Goal: Feedback & Contribution: Leave review/rating

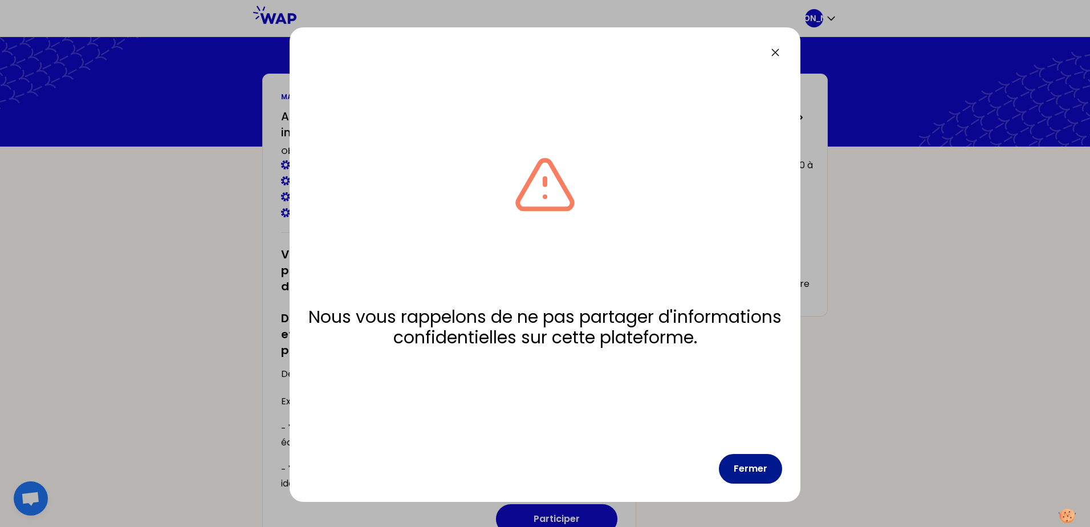
click at [747, 465] on button "Fermer" at bounding box center [750, 469] width 63 height 30
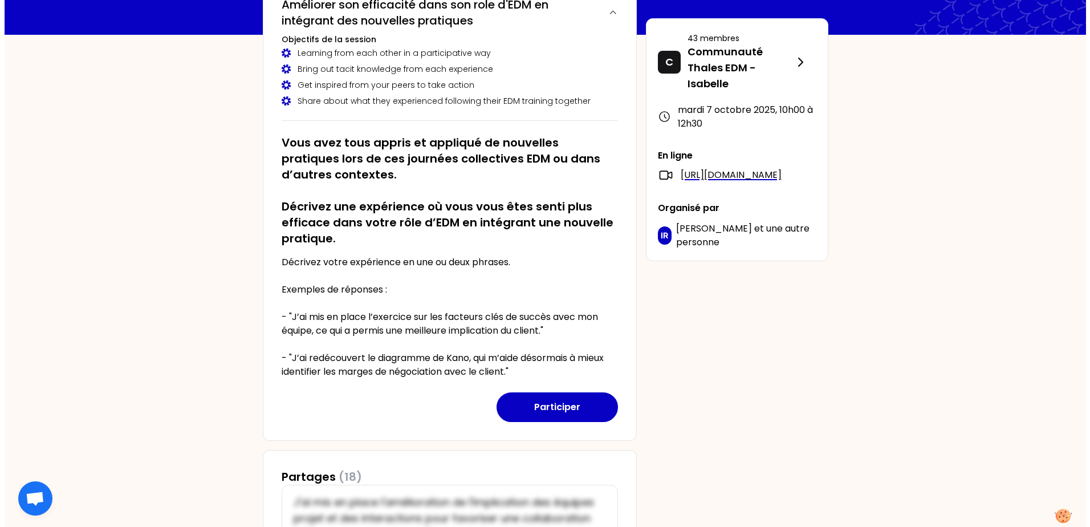
scroll to position [114, 0]
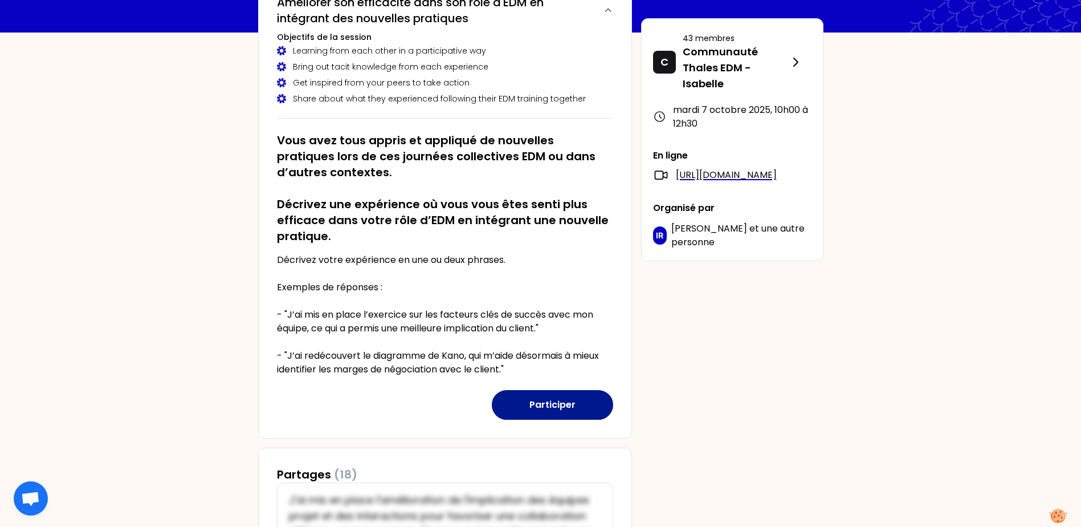
click at [540, 404] on button "Participer" at bounding box center [552, 405] width 121 height 30
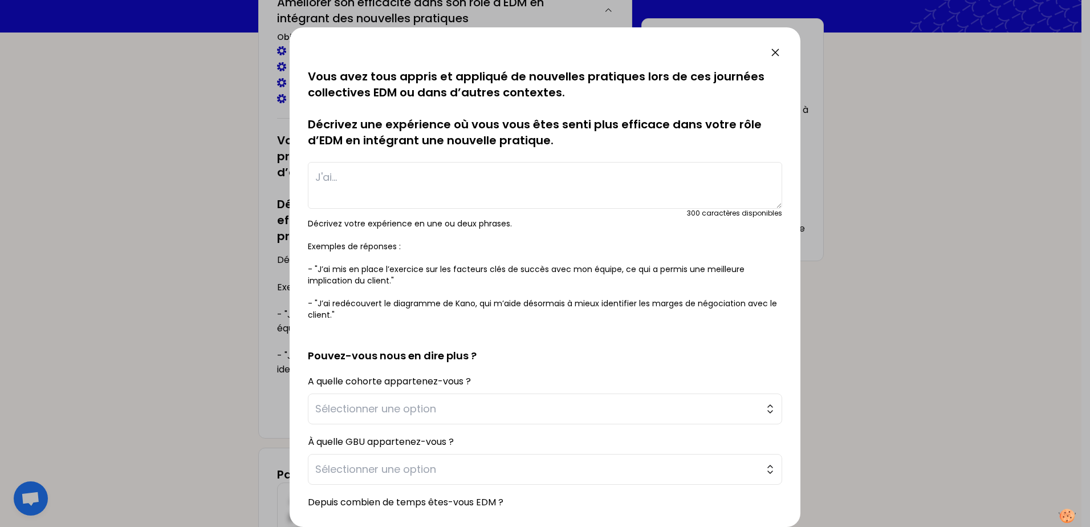
click at [342, 183] on textarea at bounding box center [545, 185] width 474 height 47
click at [373, 177] on textarea "J'ai pensé aux boucles de communication lors de discussions avec" at bounding box center [545, 185] width 474 height 47
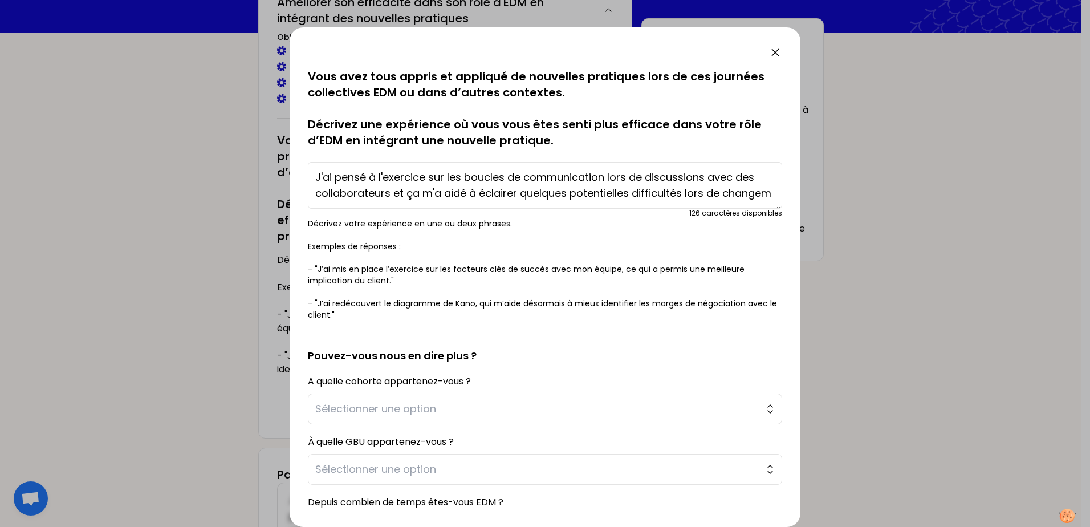
scroll to position [8, 0]
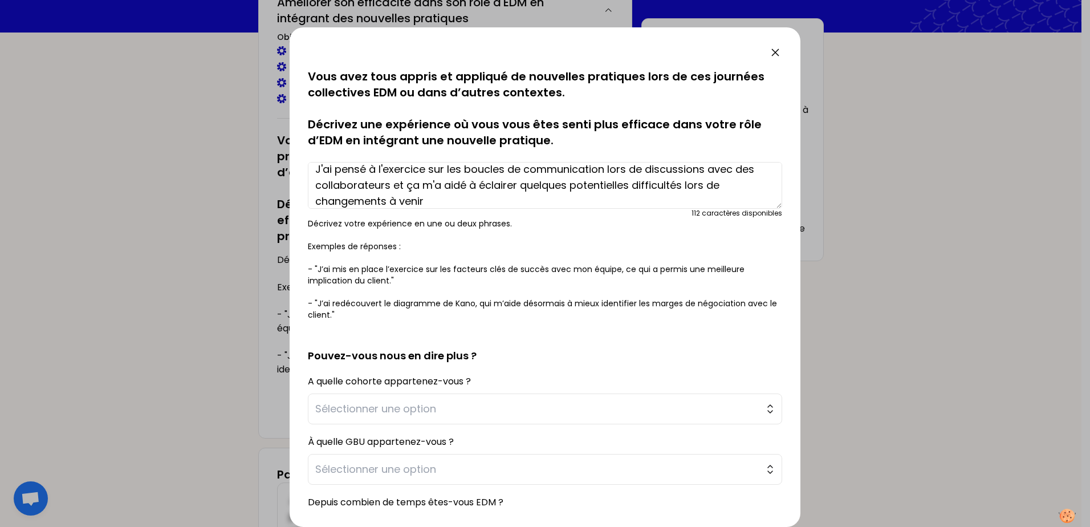
click at [389, 185] on textarea "J'ai pensé à l'exercice sur les boucles de communication lors de discussions av…" at bounding box center [545, 185] width 474 height 47
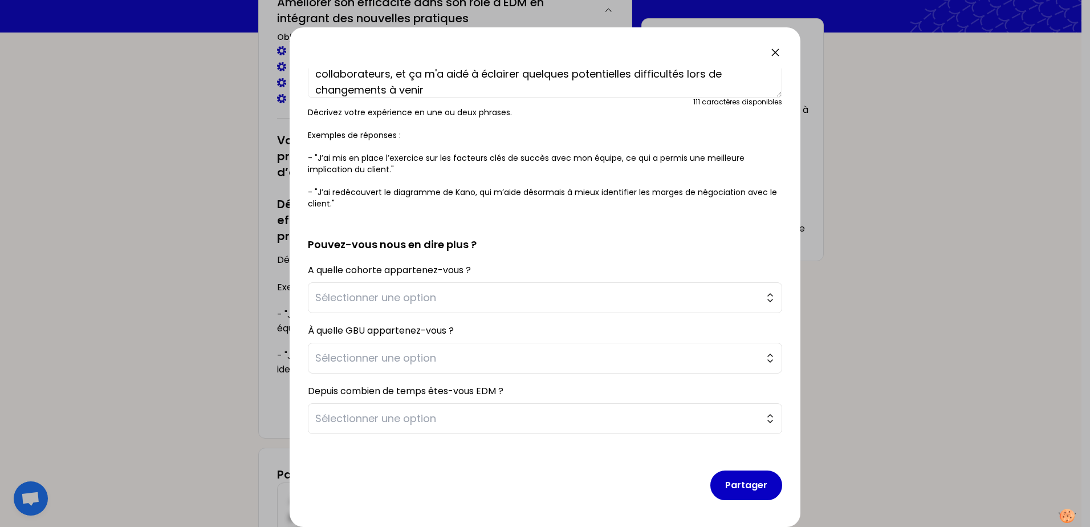
scroll to position [112, 0]
type textarea "J'ai pensé à l'exercice sur les boucles de communication lors de discussions av…"
click at [422, 293] on span "Sélectionner une option" at bounding box center [536, 297] width 443 height 16
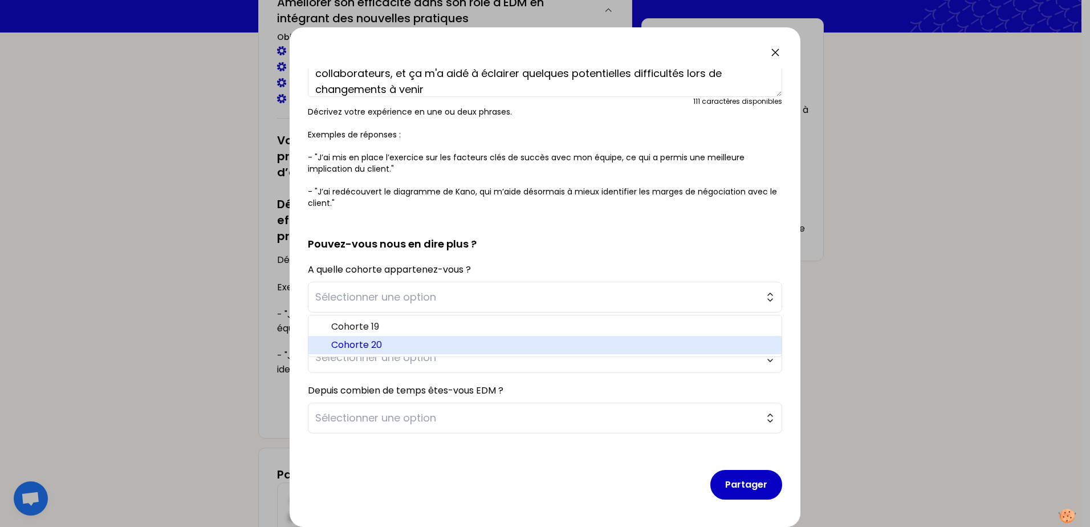
click at [407, 341] on span "Cohorte 20" at bounding box center [551, 345] width 441 height 14
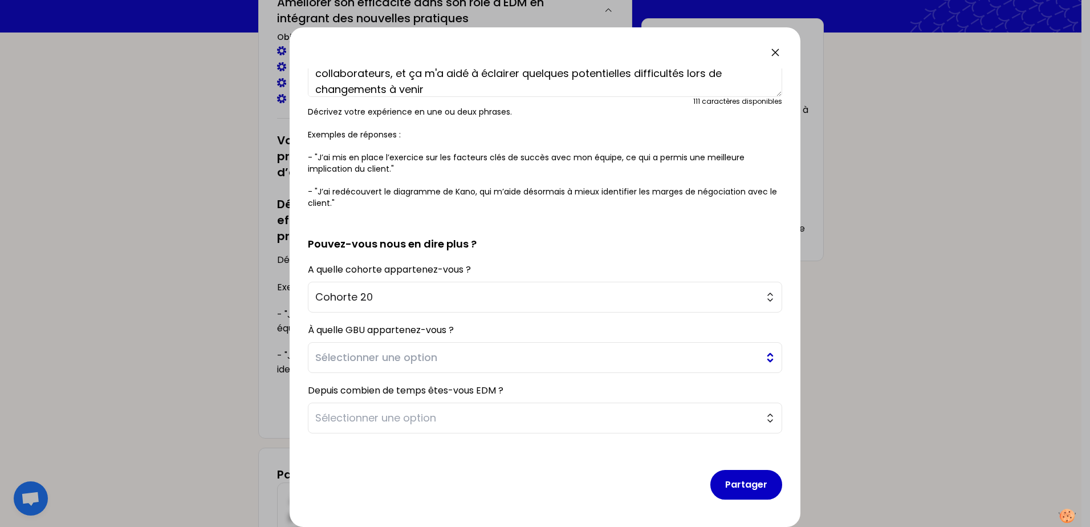
click at [406, 358] on span "Sélectionner une option" at bounding box center [536, 357] width 443 height 16
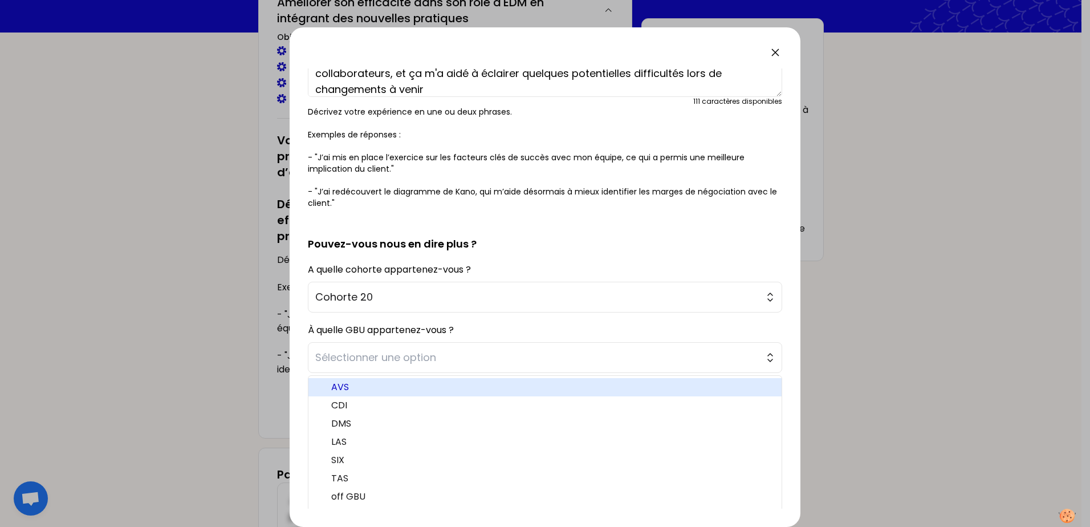
click at [398, 385] on span "AVS" at bounding box center [551, 387] width 441 height 14
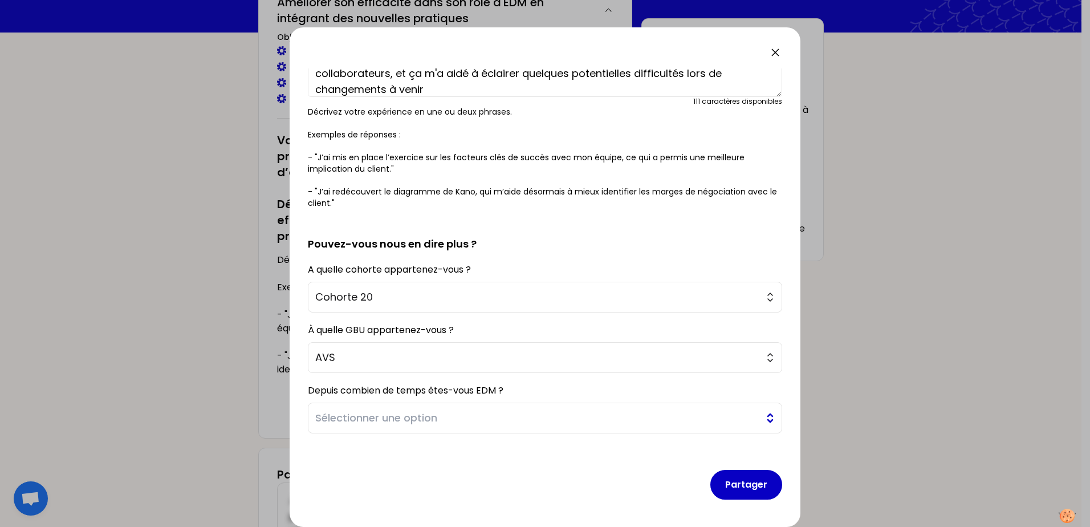
click at [396, 413] on span "Sélectionner une option" at bounding box center [536, 418] width 443 height 16
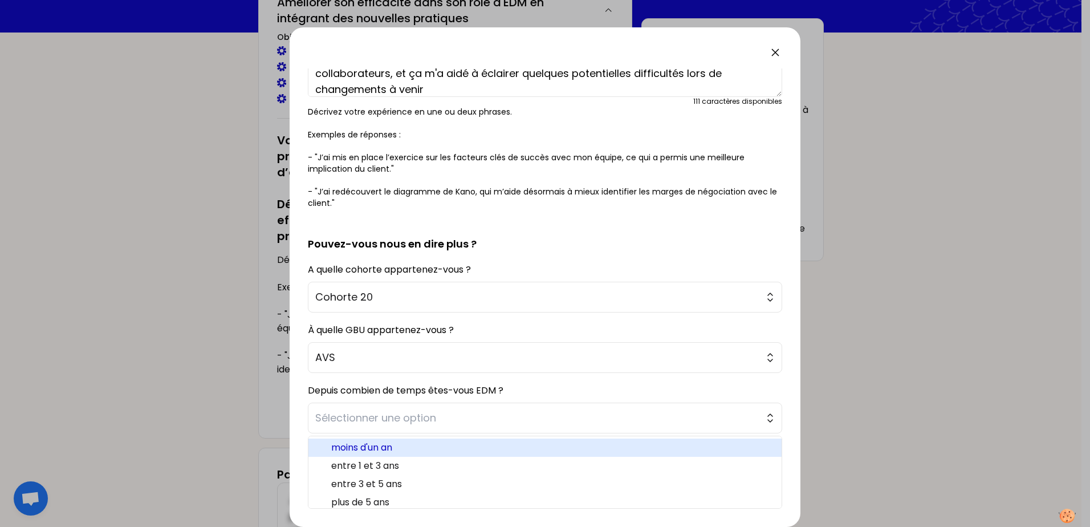
click at [391, 447] on span "moins d'un an" at bounding box center [551, 447] width 441 height 14
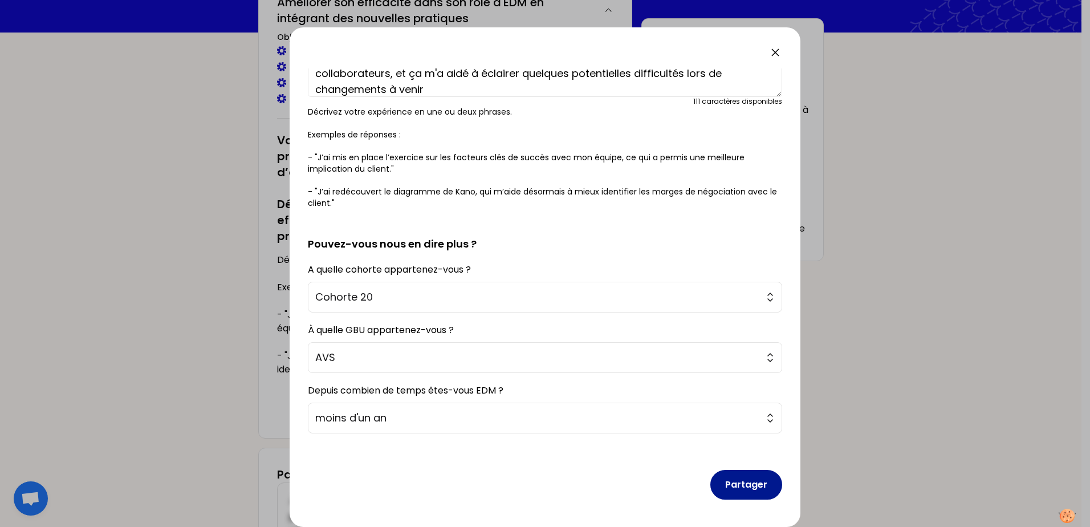
click at [739, 480] on button "Partager" at bounding box center [746, 485] width 72 height 30
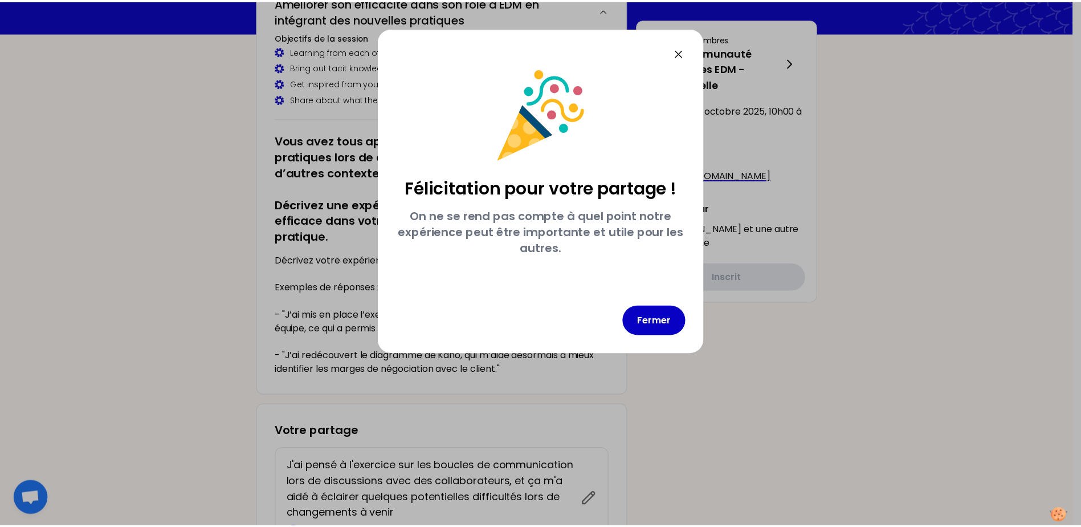
scroll to position [0, 0]
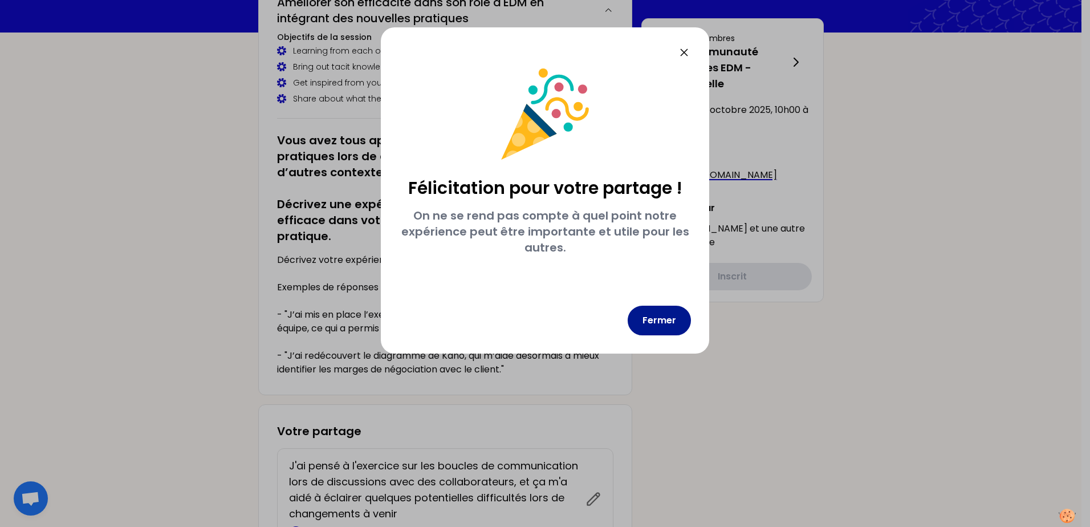
click at [655, 314] on button "Fermer" at bounding box center [658, 320] width 63 height 30
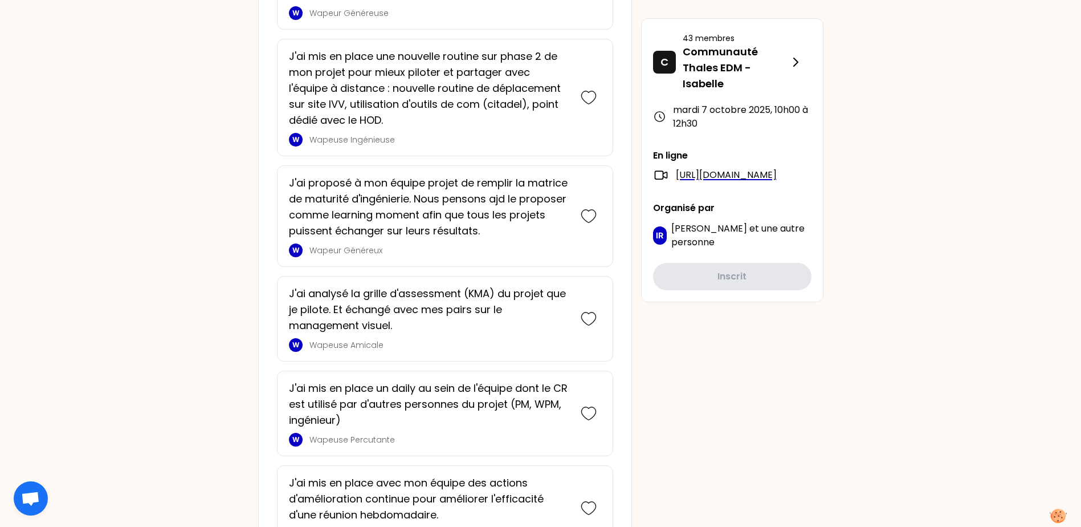
scroll to position [855, 0]
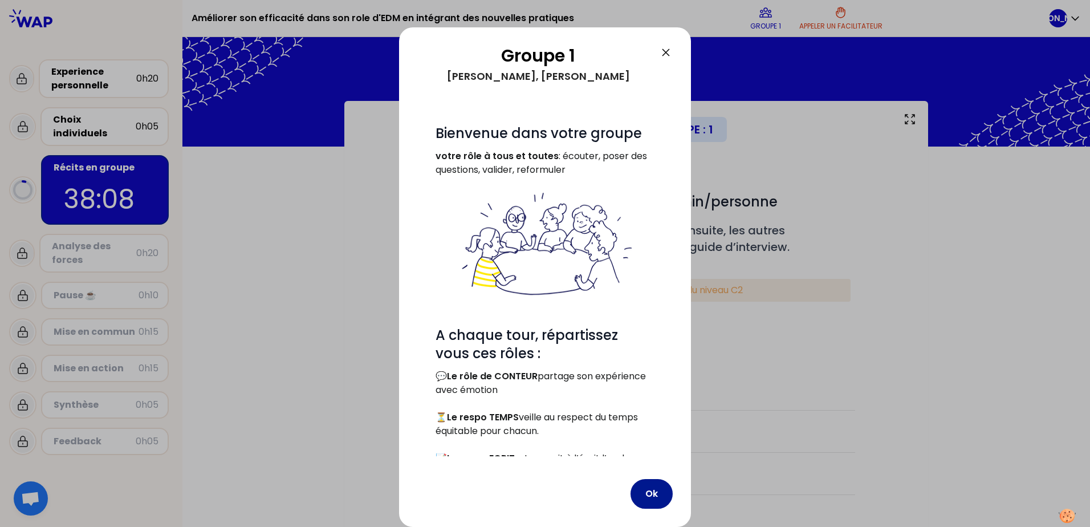
click at [653, 479] on button "Ok" at bounding box center [651, 494] width 42 height 30
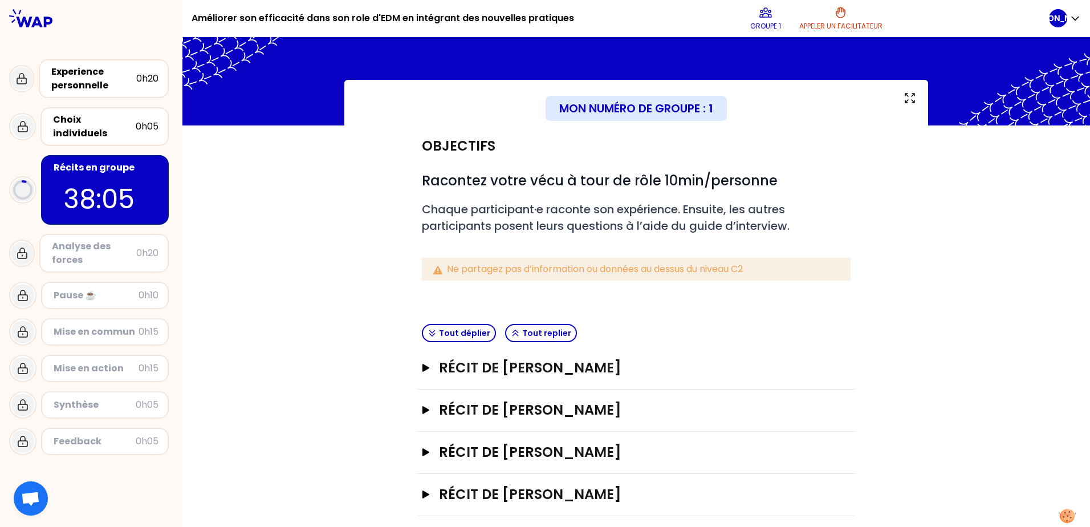
scroll to position [33, 0]
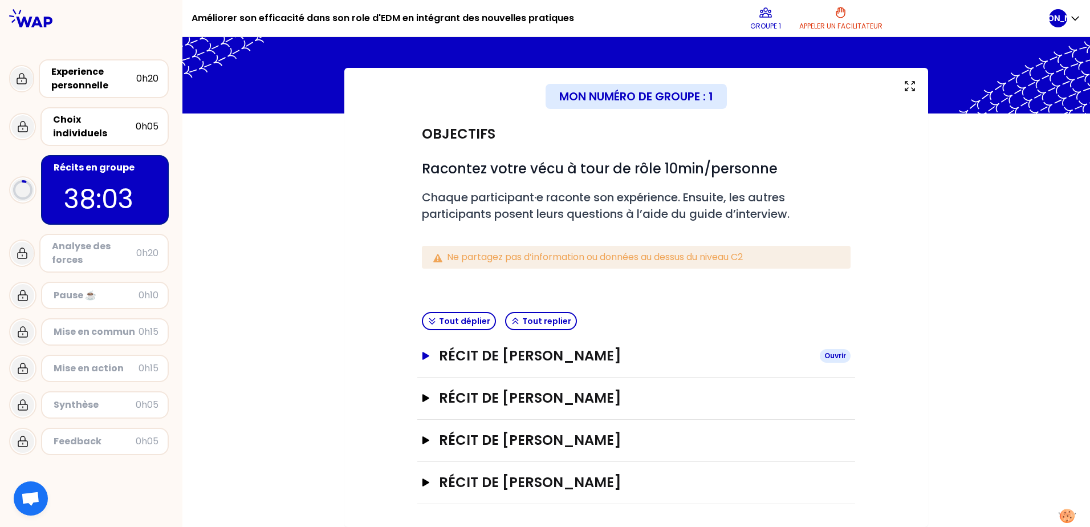
click at [422, 356] on icon "button" at bounding box center [425, 356] width 7 height 8
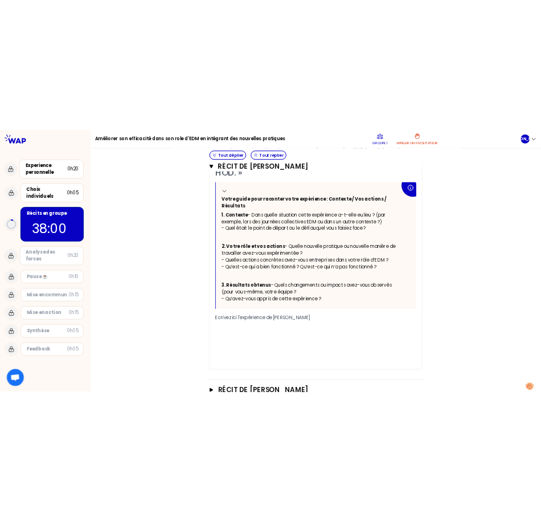
scroll to position [546, 0]
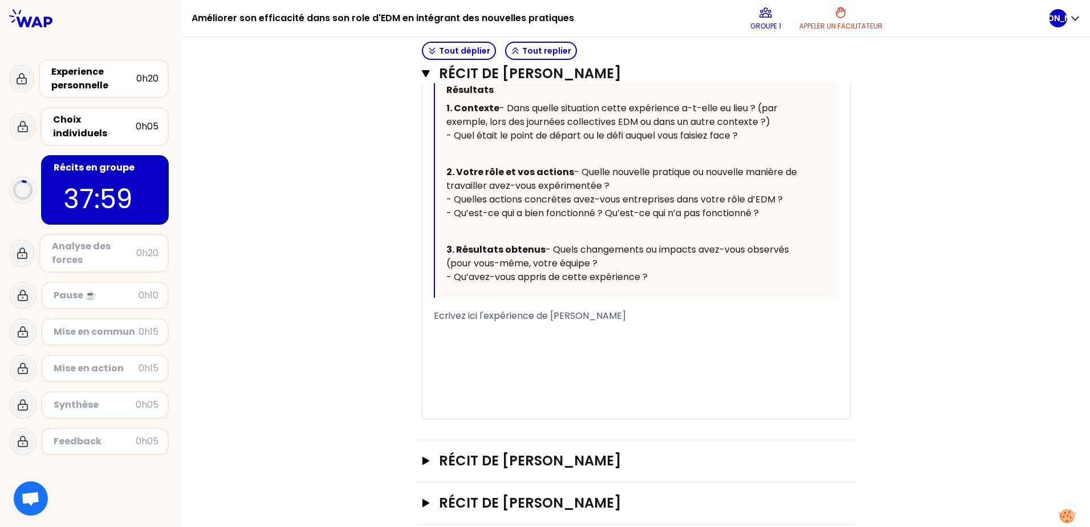
click at [502, 336] on div "﻿" at bounding box center [636, 330] width 405 height 14
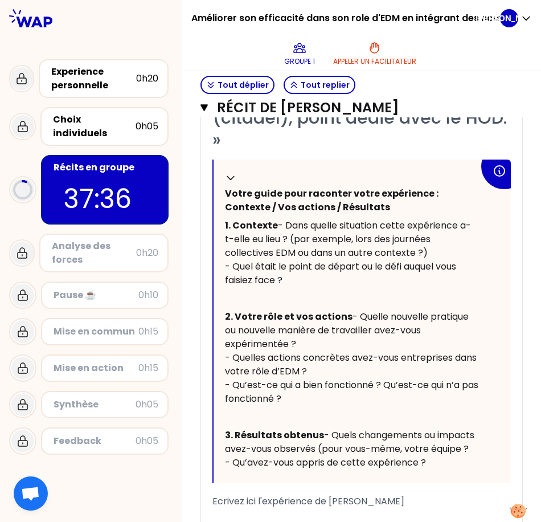
scroll to position [603, 0]
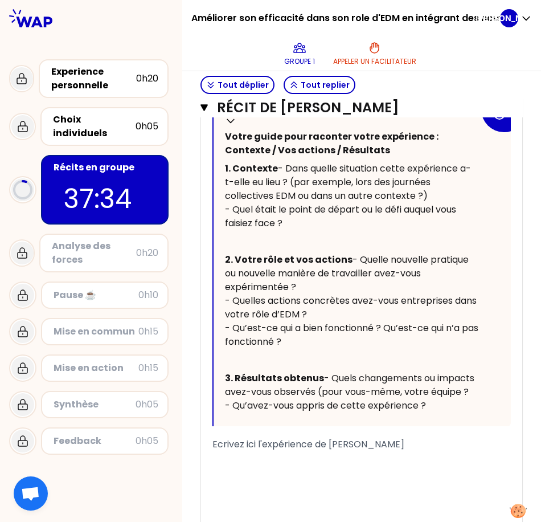
click at [224, 451] on span "Ecrivez ici l'expérience de [PERSON_NAME]" at bounding box center [309, 444] width 192 height 13
click at [218, 451] on span "Ecrivez ici l'expérience de [PERSON_NAME]" at bounding box center [309, 444] width 192 height 13
click at [218, 465] on div "﻿" at bounding box center [362, 458] width 299 height 14
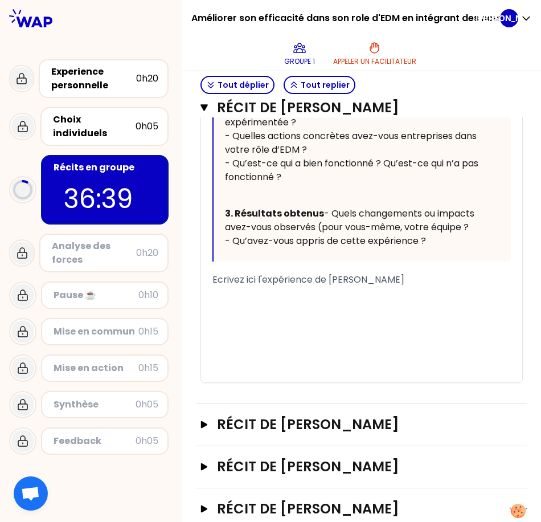
scroll to position [774, 0]
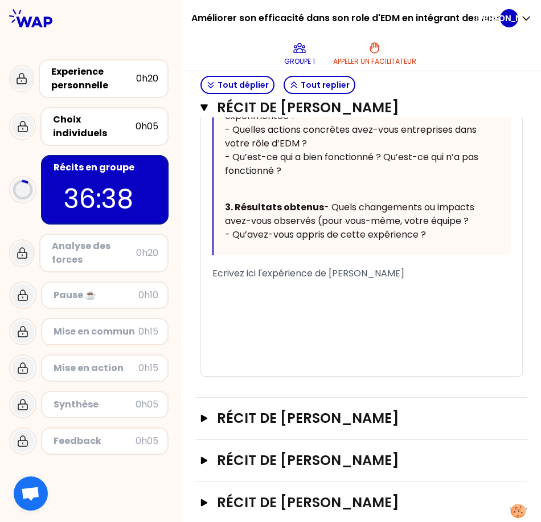
click at [254, 294] on div "﻿" at bounding box center [362, 287] width 299 height 14
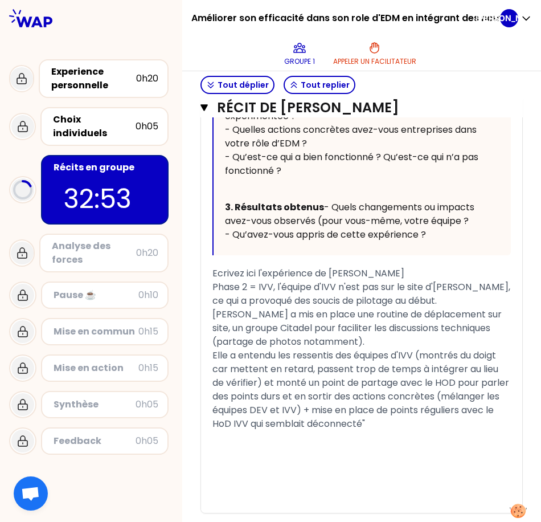
click at [387, 430] on span "Elle a entendu les ressentis des équipes d'IVV (montrés du doigt car mettent en…" at bounding box center [362, 389] width 299 height 81
click at [461, 431] on div "Elle a entendu les ressentis des équipes d'IVV (montrés du doigt car mettent en…" at bounding box center [362, 390] width 299 height 82
click at [459, 430] on span "Elle a entendu les ressentis des équipes d'IVV (montrés du doigt car mettent en…" at bounding box center [362, 389] width 299 height 81
click at [433, 430] on span "Elle a entendu les ressentis des équipes d'IVV (montrés du doigt car mettent en…" at bounding box center [362, 389] width 299 height 81
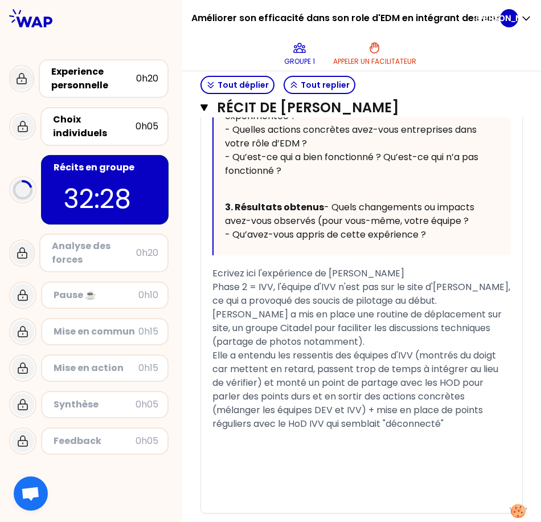
click at [466, 430] on span "Elle a entendu les ressentis des équipes d'IVV (montrés du doigt car mettent en…" at bounding box center [357, 389] width 288 height 81
click at [224, 444] on div "﻿" at bounding box center [362, 438] width 299 height 14
click at [385, 349] on div "Phase 2 = IVV, l'équipe d'IVV n'est pas sur le site d'[PERSON_NAME], ce qui a p…" at bounding box center [362, 314] width 299 height 68
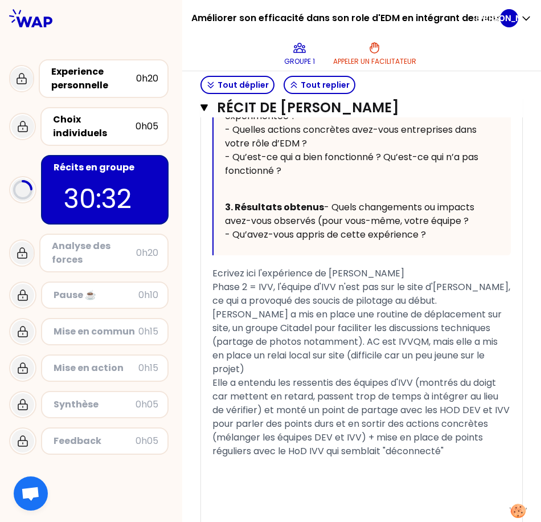
click at [233, 458] on span "Elle a entendu les ressentis des équipes d'IVV (montrés du doigt car mettent en…" at bounding box center [363, 416] width 300 height 81
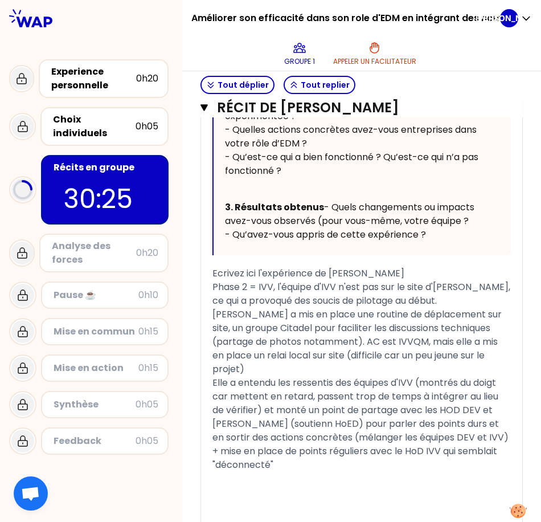
click at [270, 471] on span "Elle a entendu les ressentis des équipes d'IVV (montrés du doigt car mettent en…" at bounding box center [362, 423] width 299 height 95
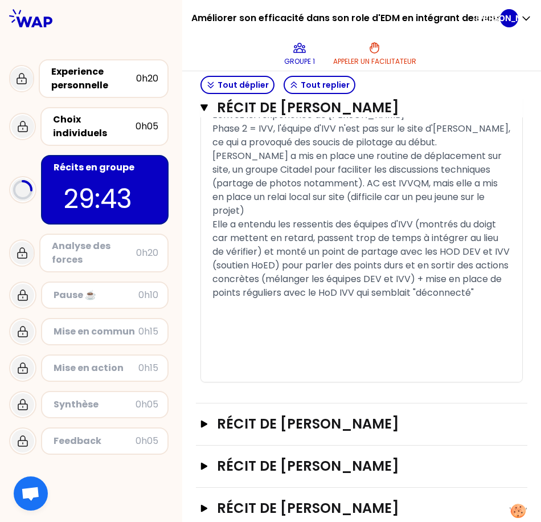
scroll to position [945, 0]
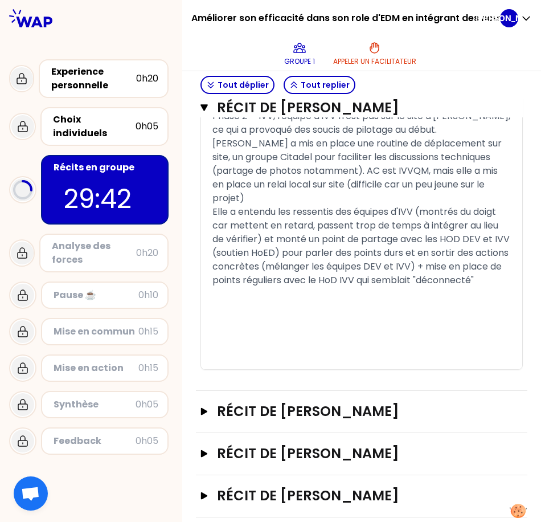
click at [244, 301] on div "﻿" at bounding box center [362, 294] width 299 height 14
click at [218, 205] on span "Phase 2 = IVV, l'équipe d'IVV n'est pas sur le site d'[PERSON_NAME], ce qui a p…" at bounding box center [363, 156] width 300 height 95
click at [468, 287] on span "Elle a entendu les ressentis des équipes d'IVV (montrés du doigt car mettent en…" at bounding box center [363, 245] width 300 height 81
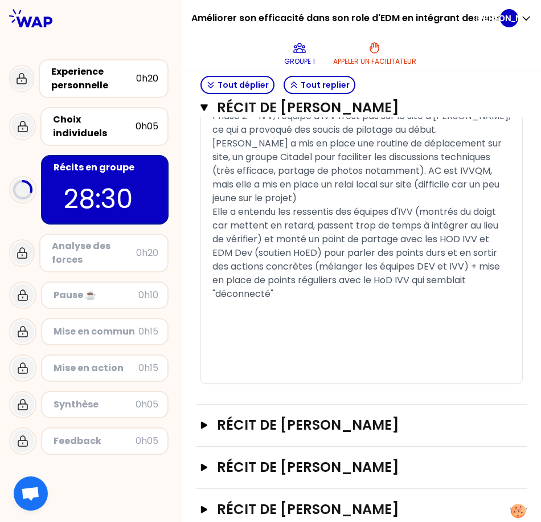
click at [237, 328] on div "﻿" at bounding box center [362, 322] width 299 height 14
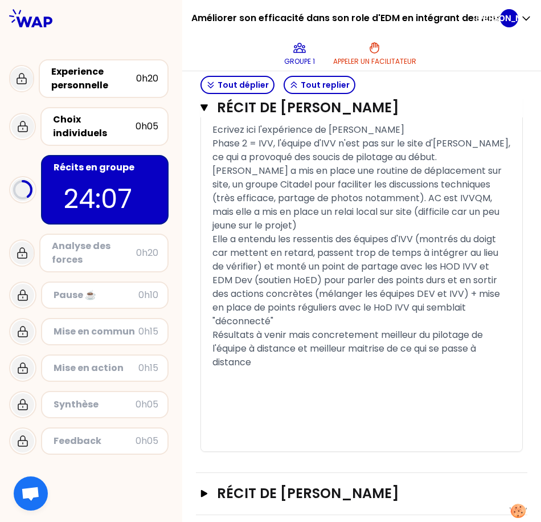
scroll to position [1058, 0]
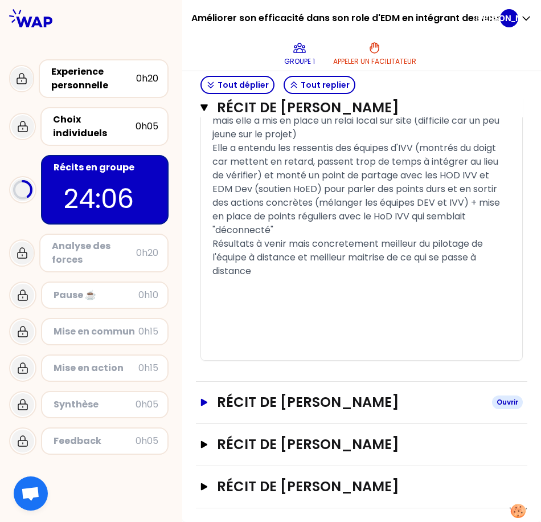
click at [206, 402] on icon "button" at bounding box center [204, 402] width 7 height 7
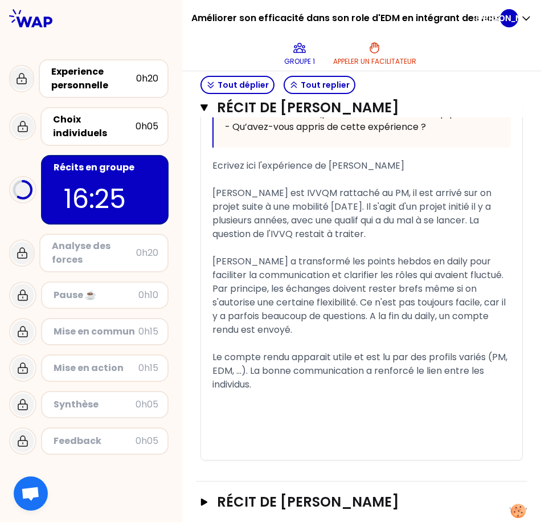
scroll to position [1877, 0]
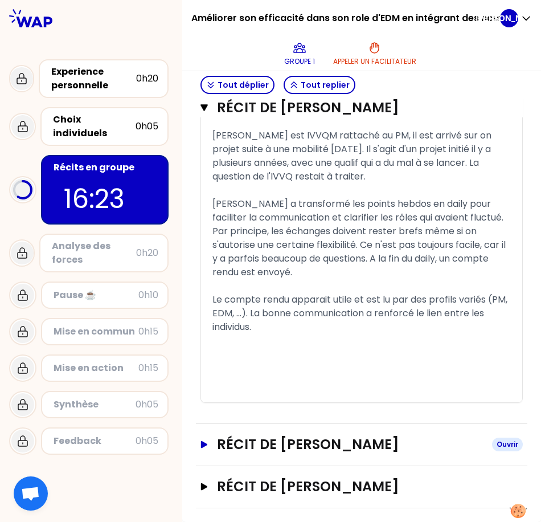
click at [205, 442] on icon "button" at bounding box center [204, 443] width 9 height 7
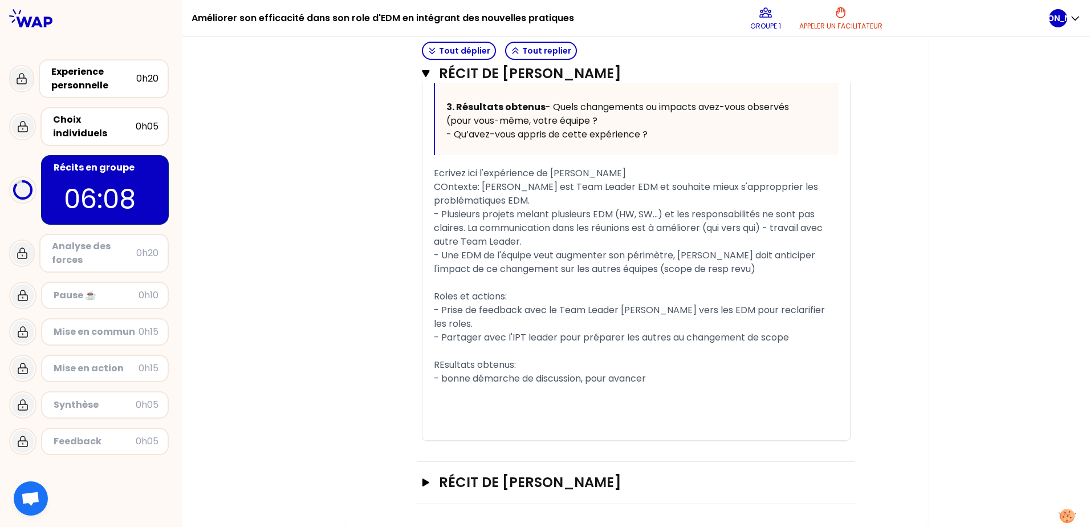
scroll to position [2189, 0]
click at [578, 207] on span "COntexte: [PERSON_NAME] est Team Leader EDM et souhaite mieux s'appropprier les…" at bounding box center [627, 193] width 386 height 27
click at [443, 207] on span "COntexte: [PERSON_NAME] est Team Leader d'EDM et souhaite mieux s'appropprier l…" at bounding box center [631, 193] width 394 height 27
click at [458, 248] on span "- Plusieurs projets melant plusieurs EDM (HW, SW...) et les responsabilités ne …" at bounding box center [629, 227] width 391 height 40
click at [645, 248] on span "- Plusieurs projets melant plusieurs EDM (HW, SW...) et les responsabilités ne …" at bounding box center [625, 227] width 383 height 40
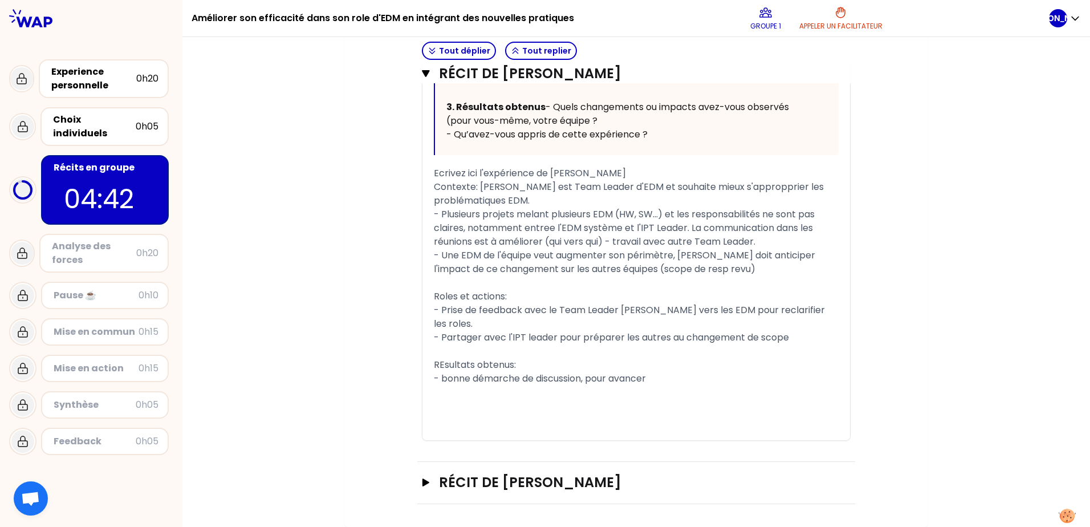
click at [471, 248] on span "- Plusieurs projets melant plusieurs EDM (HW, SW...) et les responsabilités ne …" at bounding box center [625, 227] width 383 height 40
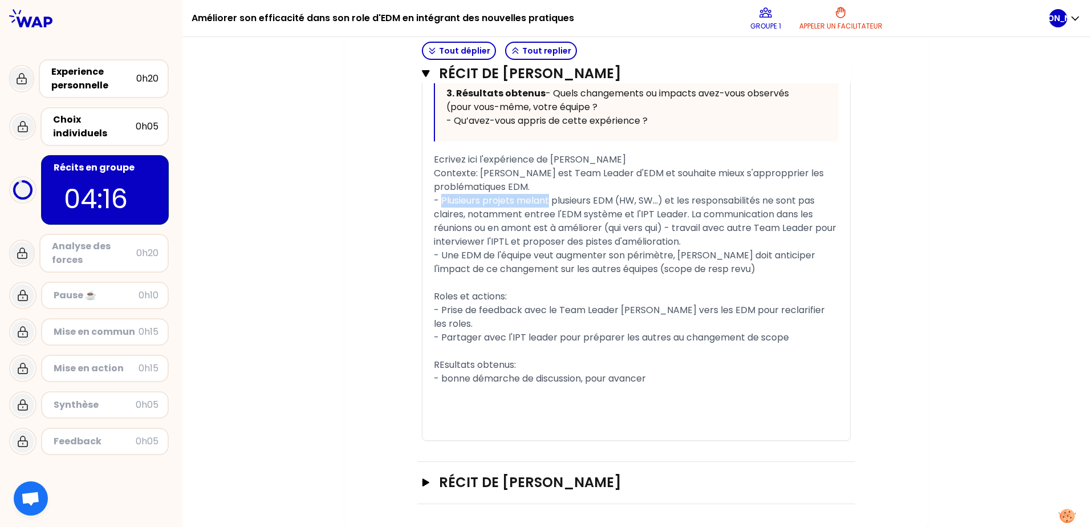
drag, startPoint x: 546, startPoint y: 269, endPoint x: 439, endPoint y: 268, distance: 107.1
click at [439, 248] on span "- Plusieurs projets melant plusieurs EDM (HW, SW...) et les responsabilités ne …" at bounding box center [636, 221] width 405 height 54
click at [463, 275] on span "- Une EDM de l'équipe veut augmenter son périmètre, [PERSON_NAME] doit anticipe…" at bounding box center [626, 261] width 384 height 27
click at [435, 275] on span "- Une EDM de l'équipe veut augmenter son périmètre, [PERSON_NAME] doit anticipe…" at bounding box center [626, 261] width 384 height 27
click at [438, 275] on span "- Une EDM de l'équipe veut augmenter son périmètre, [PERSON_NAME] doit anticipe…" at bounding box center [626, 261] width 384 height 27
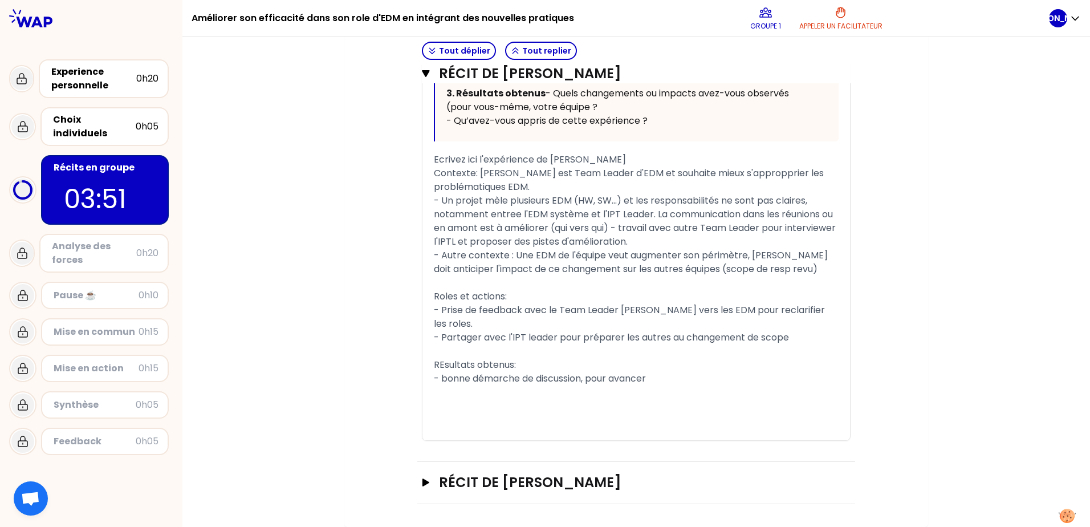
click at [773, 275] on span "- Autre contexte : Une EDM de l'équipe veut augmenter son périmètre, [PERSON_NA…" at bounding box center [632, 261] width 396 height 27
click at [779, 275] on span "- Autre contexte : Une EDM de l'équipe veut augmenter son périmètre, [PERSON_NA…" at bounding box center [632, 261] width 396 height 27
click at [778, 275] on span "- Autre contexte : Une EDM de l'équipe veut augmenter son périmètre, [PERSON_NA…" at bounding box center [632, 261] width 396 height 27
click at [773, 275] on span "- Autre contexte : Une EDM de l'équipe veut augmenter son périmètre, [PERSON_NA…" at bounding box center [632, 261] width 396 height 27
click at [493, 330] on span "- Prise de feedback avec le Team Leader [PERSON_NAME] vers les EDM pour reclari…" at bounding box center [630, 316] width 393 height 27
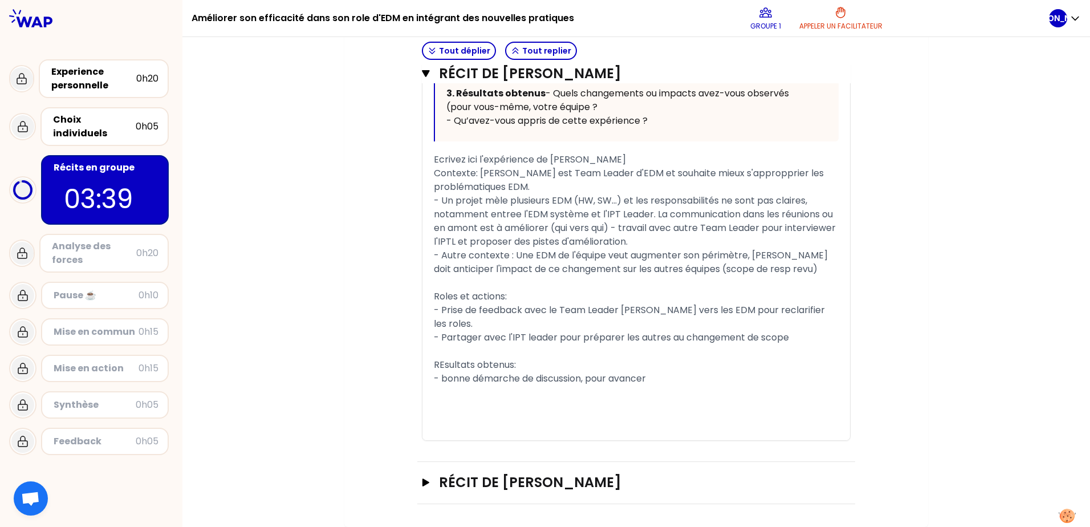
click at [686, 330] on span "- Prise de feedback avec le Team Leader [PERSON_NAME] vers les EDM pour reclari…" at bounding box center [630, 316] width 393 height 27
click at [663, 330] on span "- Prise de feedback avec le Team Leader [PERSON_NAME] vers les EDM pour reclari…" at bounding box center [630, 316] width 393 height 27
click at [439, 344] on span "- Partager avec l'IPT leader pour préparer les autres au changement de scope" at bounding box center [611, 337] width 355 height 13
click at [443, 344] on span "- Partager avec l'IPT leader pour préparer les autres au changement de scope" at bounding box center [611, 337] width 355 height 13
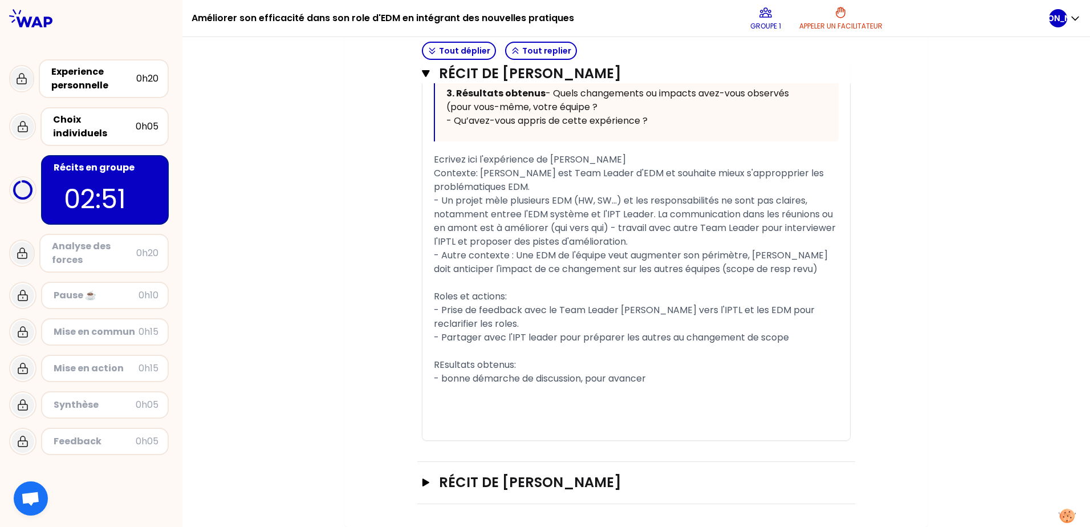
scroll to position [2259, 0]
click at [422, 482] on icon "button" at bounding box center [425, 482] width 7 height 8
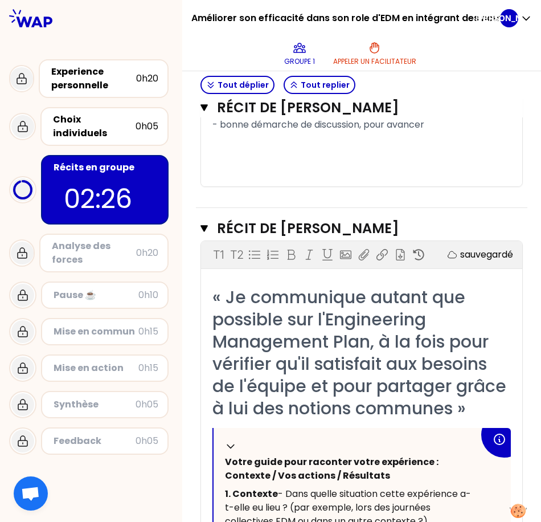
scroll to position [2886, 0]
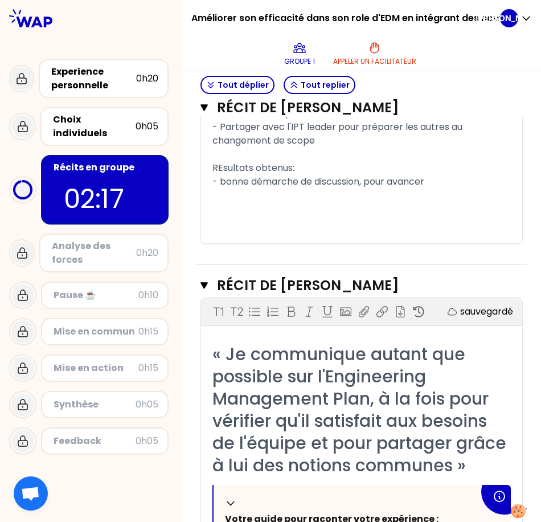
click at [312, 161] on div "﻿" at bounding box center [362, 155] width 299 height 14
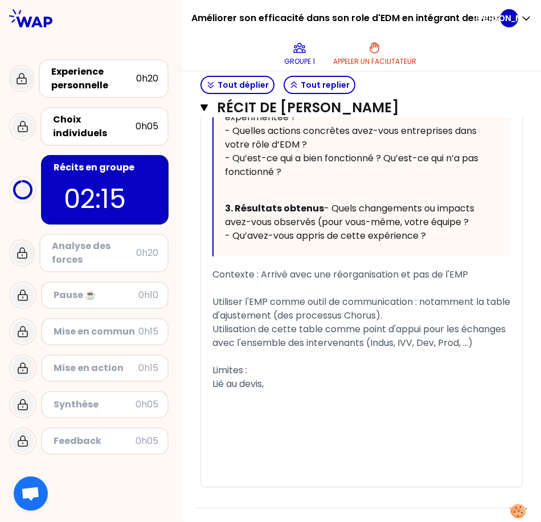
scroll to position [3633, 0]
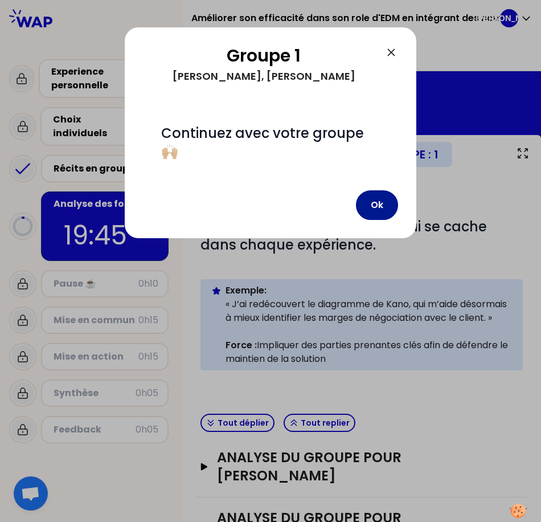
click at [381, 199] on button "Ok" at bounding box center [377, 205] width 42 height 30
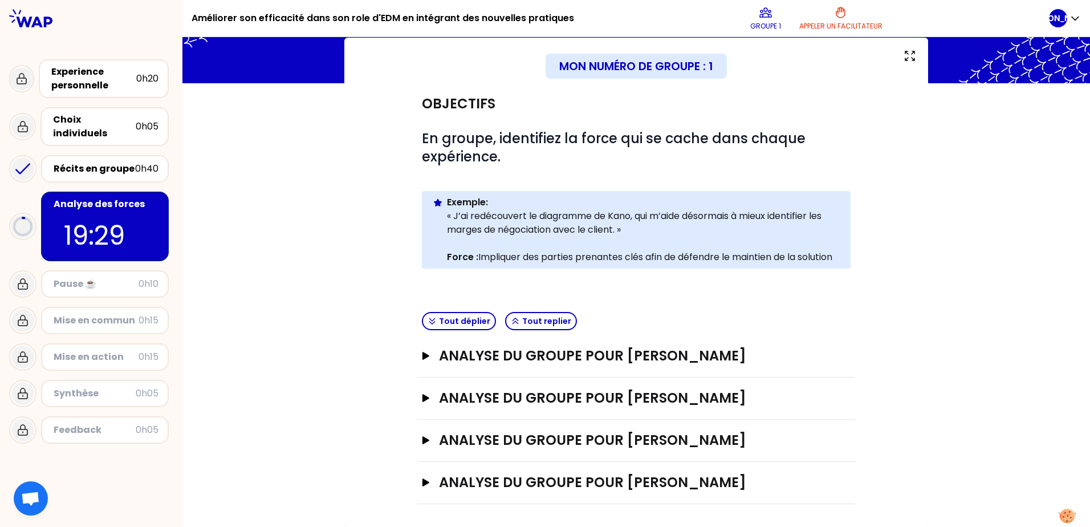
scroll to position [63, 0]
click at [424, 399] on icon "button" at bounding box center [425, 398] width 9 height 8
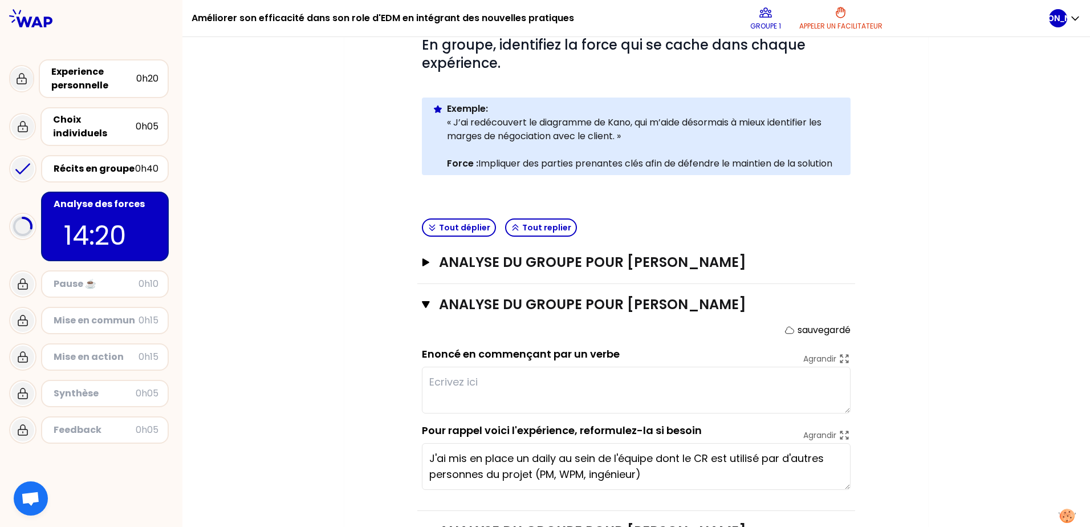
scroll to position [248, 0]
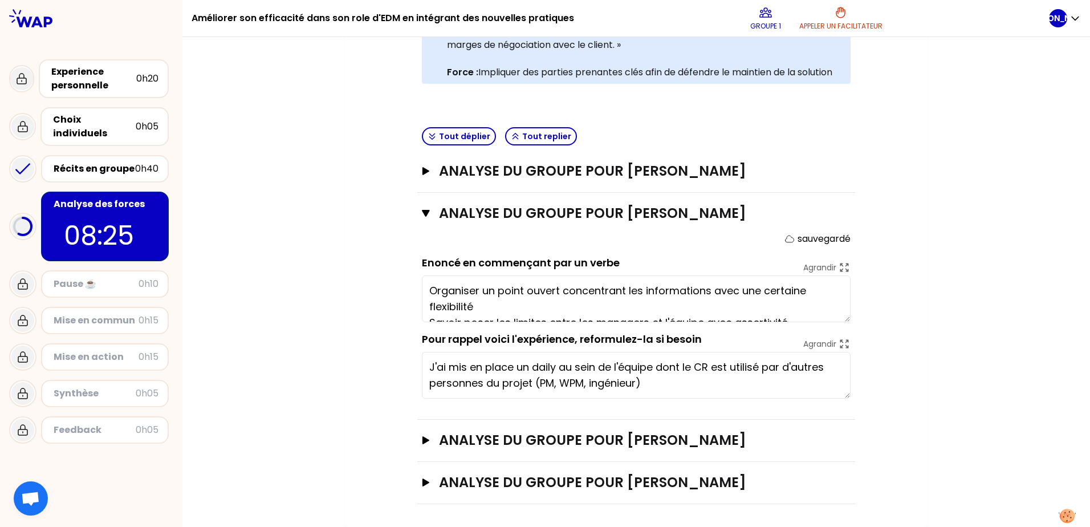
type textarea "Organiser un point ouvert concentrant les informations avec une certaine flexib…"
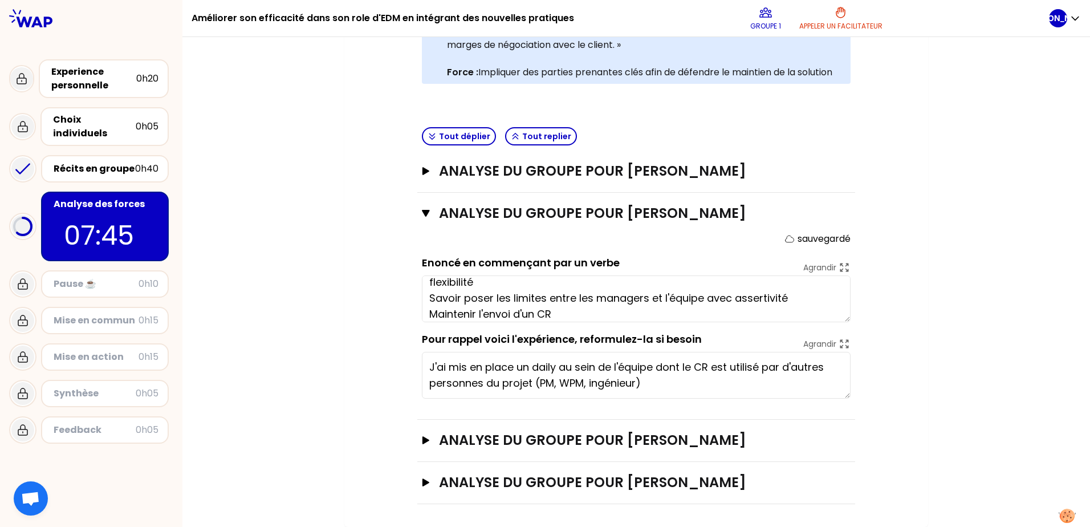
scroll to position [48, 0]
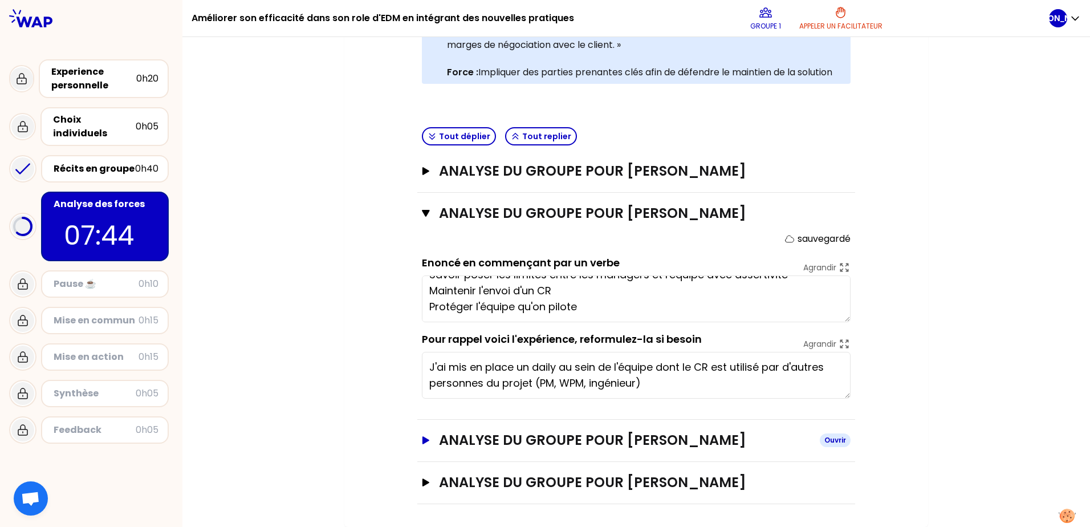
click at [422, 441] on icon "button" at bounding box center [425, 440] width 7 height 8
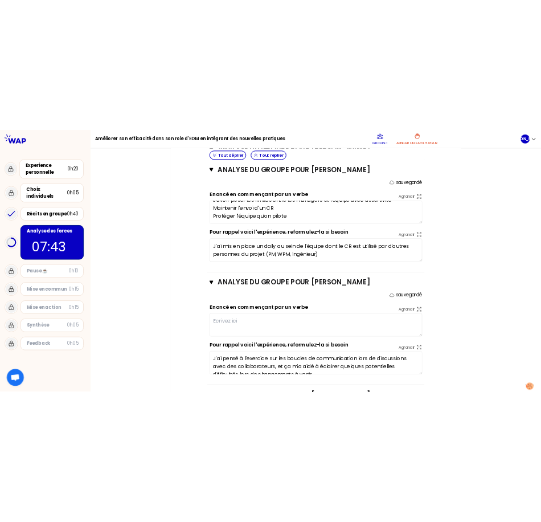
scroll to position [433, 0]
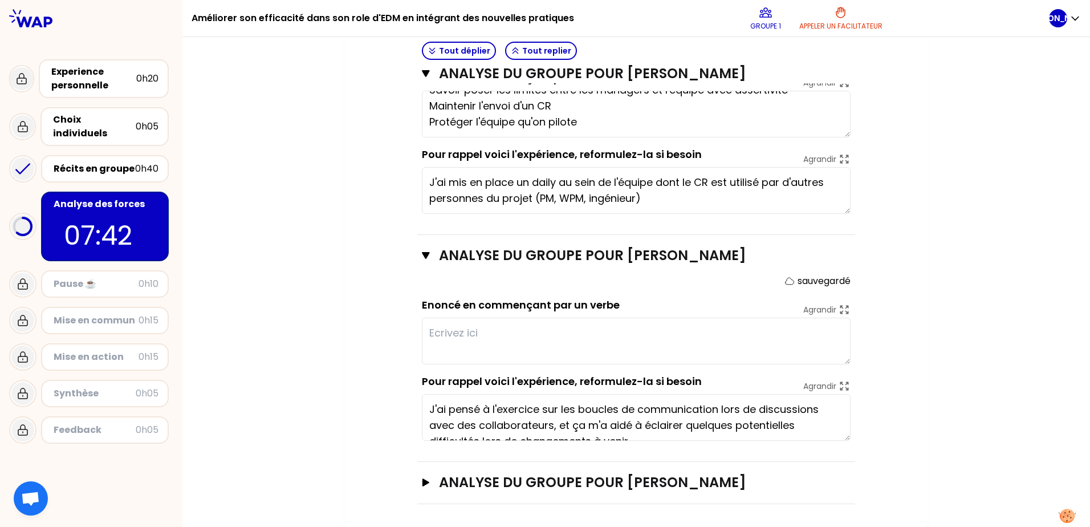
click at [448, 335] on textarea at bounding box center [636, 340] width 429 height 47
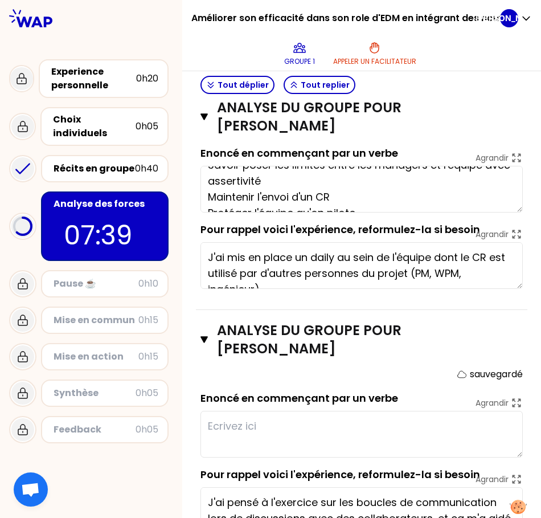
click at [214, 435] on textarea at bounding box center [362, 434] width 323 height 47
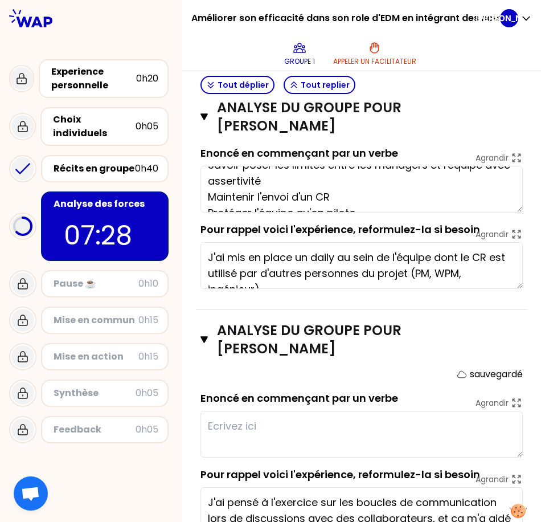
click at [254, 446] on textarea at bounding box center [362, 434] width 323 height 47
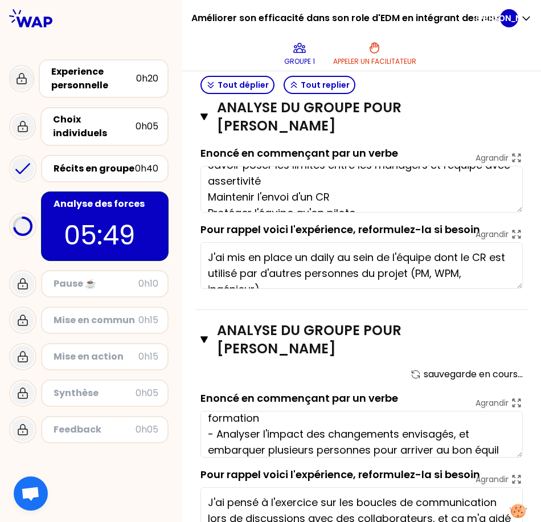
scroll to position [40, 0]
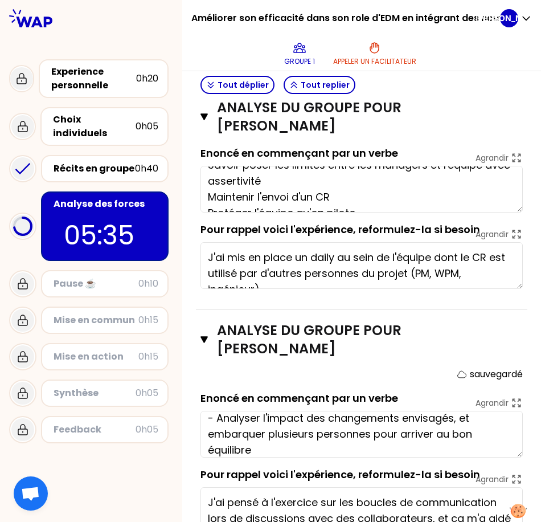
click at [264, 458] on textarea "- Avoir appliqué les boucles de communications vues en formation - Analyser l'i…" at bounding box center [362, 434] width 323 height 47
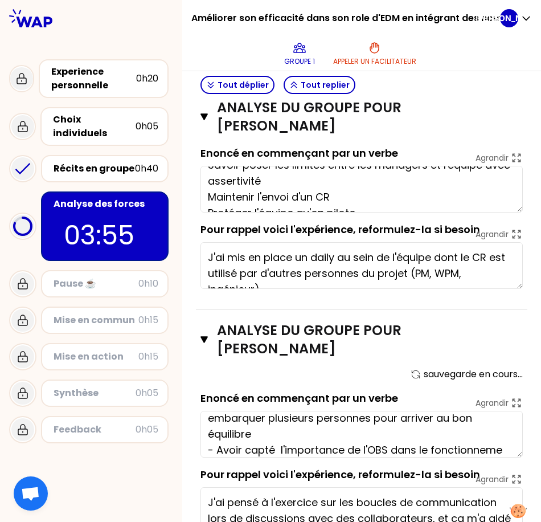
scroll to position [72, 0]
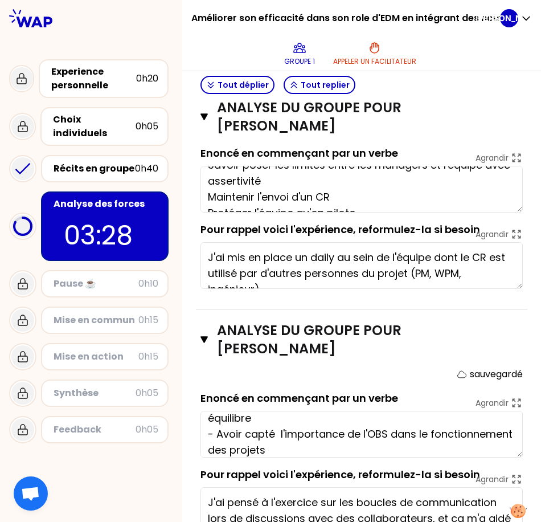
type textarea "- Avoir appliqué les boucles de communications vues en formation - Analyser l'i…"
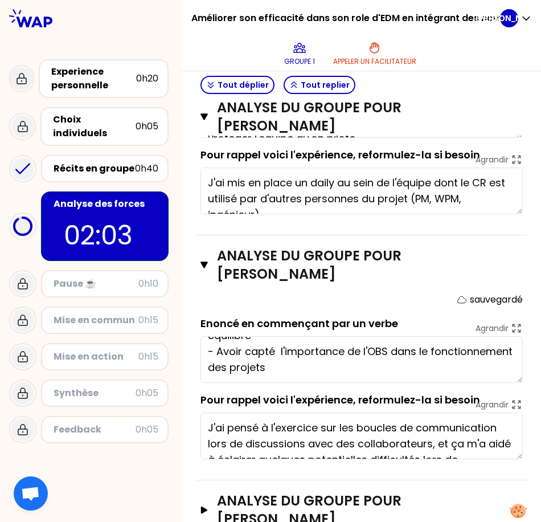
scroll to position [553, 0]
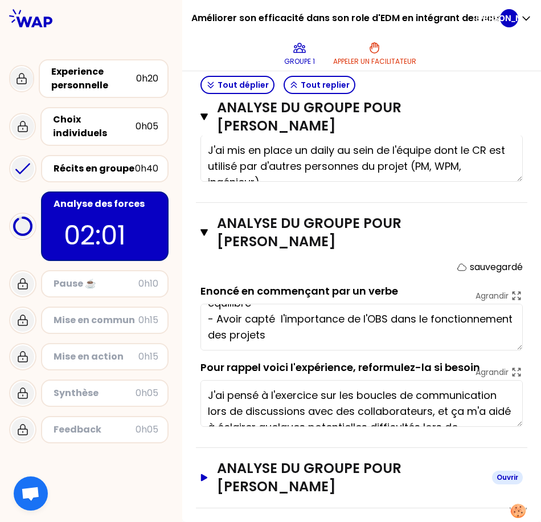
click at [208, 474] on icon "button" at bounding box center [204, 477] width 9 height 7
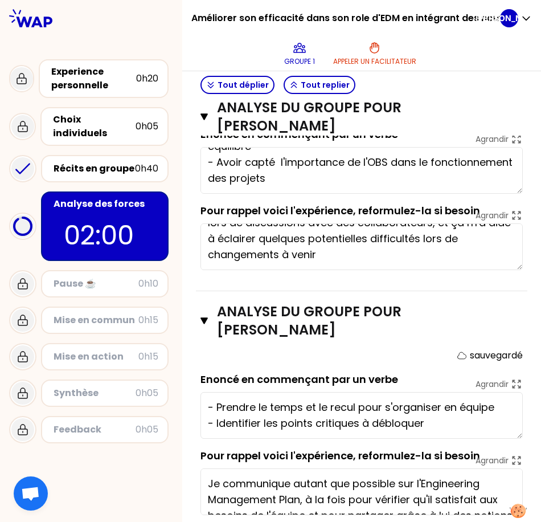
scroll to position [738, 0]
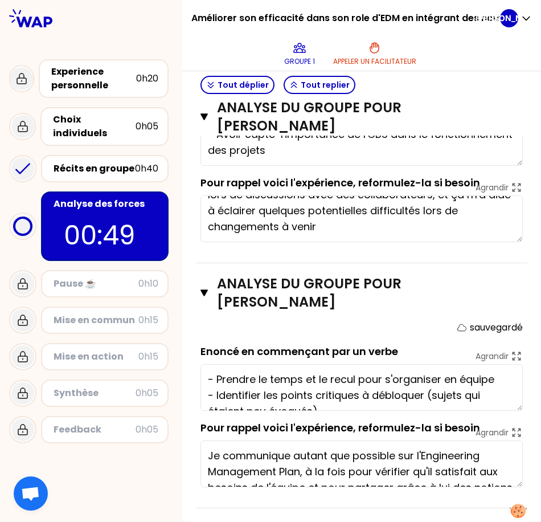
type textarea "- Prendre le temps et le recul pour s'organiser en équipe - Identifier les poin…"
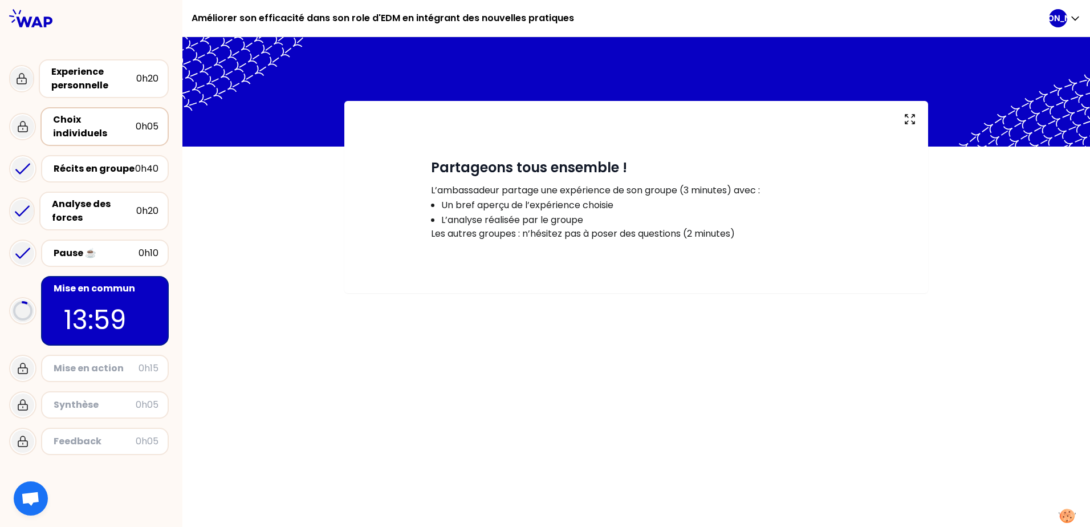
click at [58, 120] on div "Choix individuels" at bounding box center [94, 126] width 83 height 27
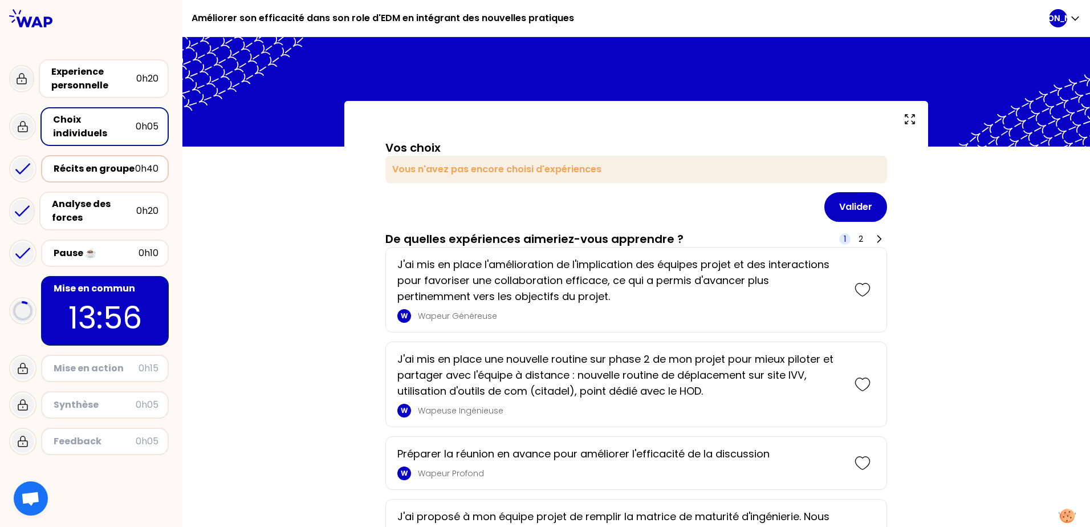
click at [63, 162] on div "Récits en groupe" at bounding box center [94, 169] width 81 height 14
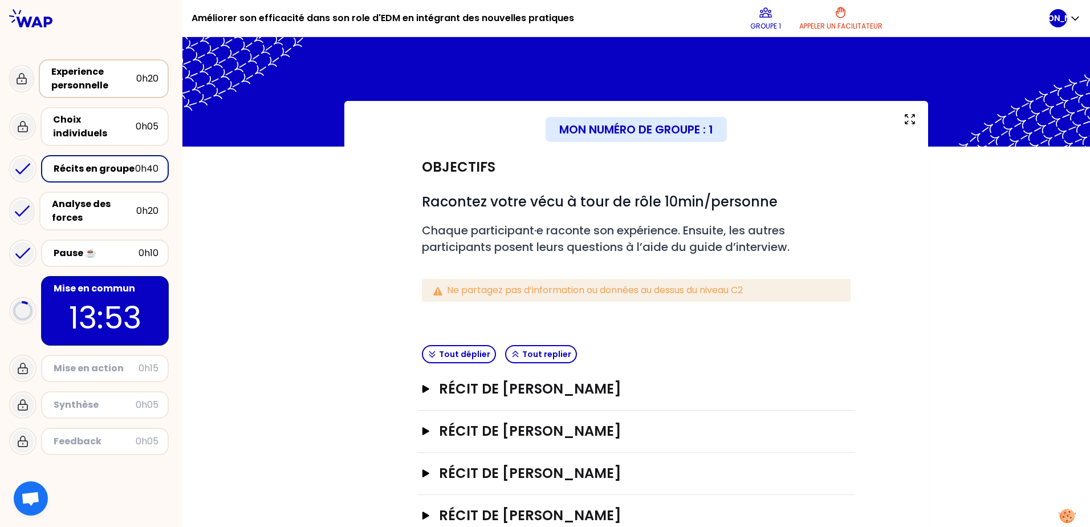
click at [82, 72] on div "Experience personnelle" at bounding box center [93, 78] width 85 height 27
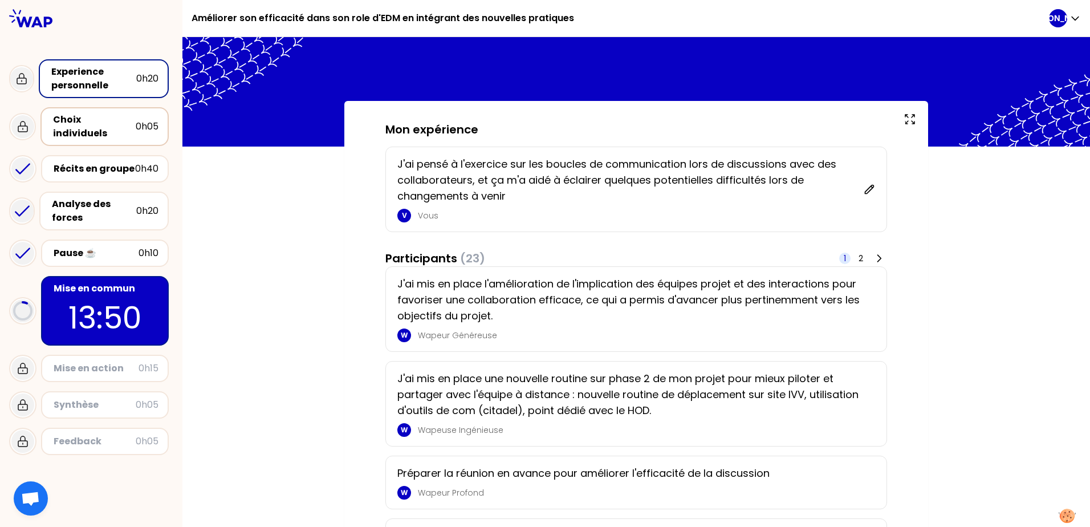
click at [87, 119] on div "Choix individuels" at bounding box center [94, 126] width 83 height 27
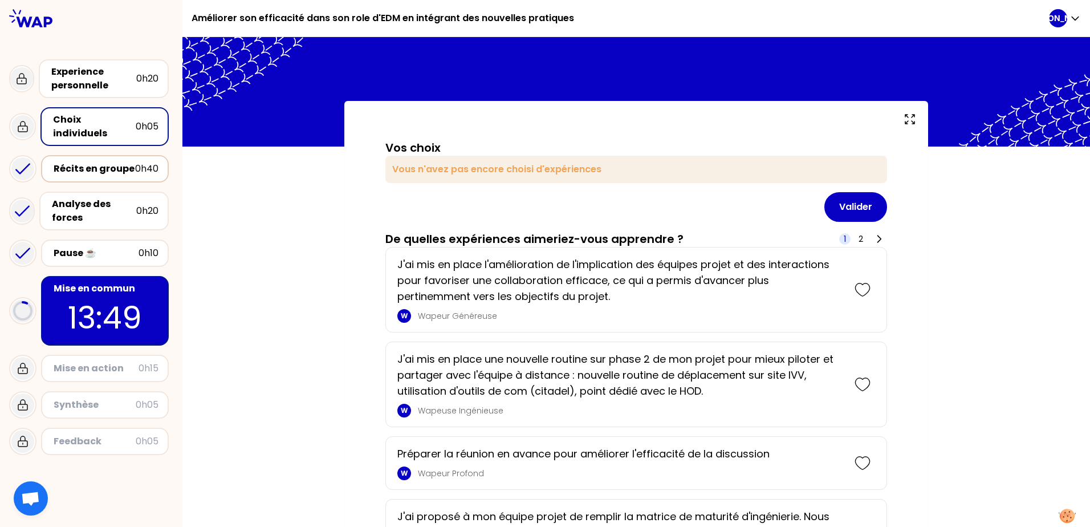
click at [112, 162] on div "Récits en groupe" at bounding box center [94, 169] width 81 height 14
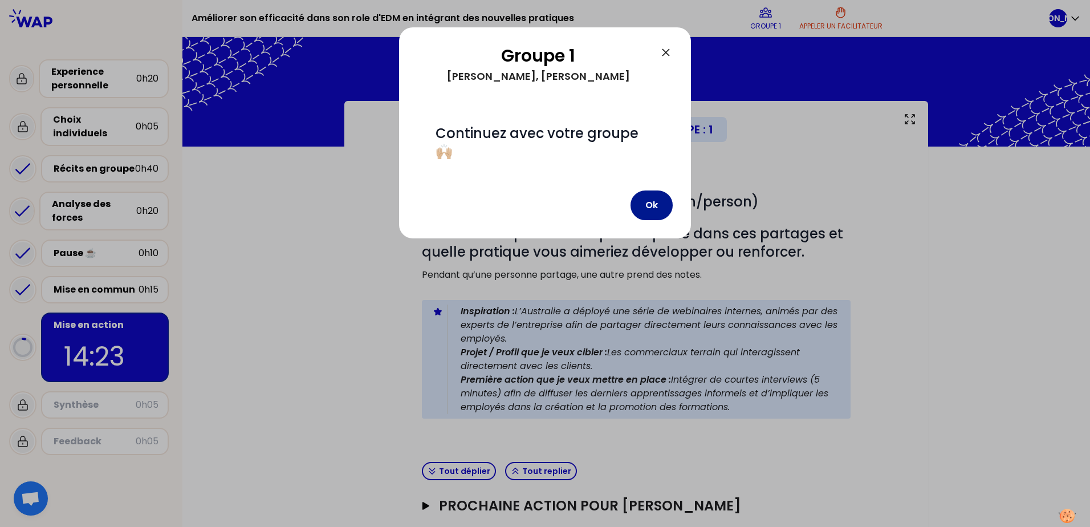
click at [645, 212] on button "Ok" at bounding box center [651, 205] width 42 height 30
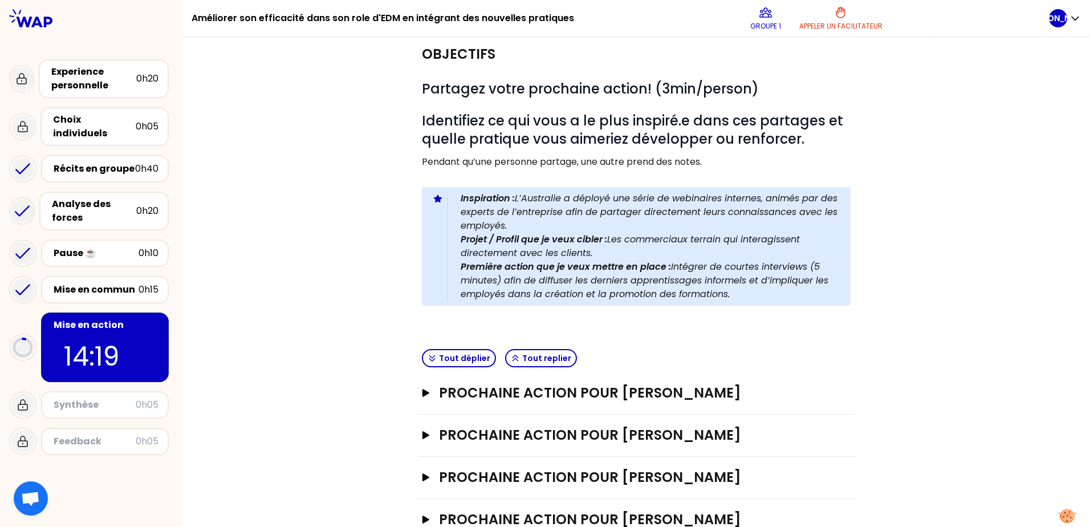
scroll to position [150, 0]
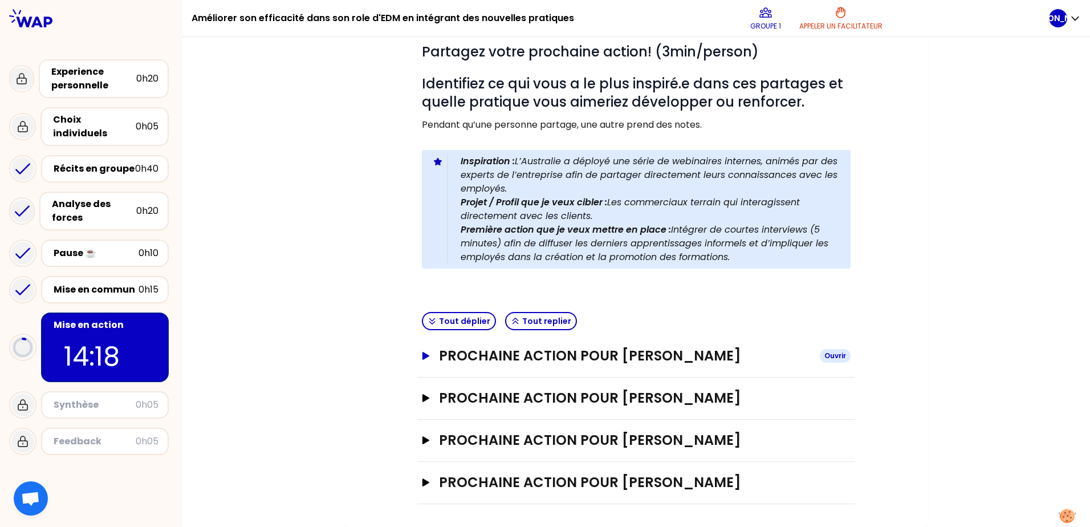
click at [423, 352] on icon "button" at bounding box center [425, 356] width 9 height 8
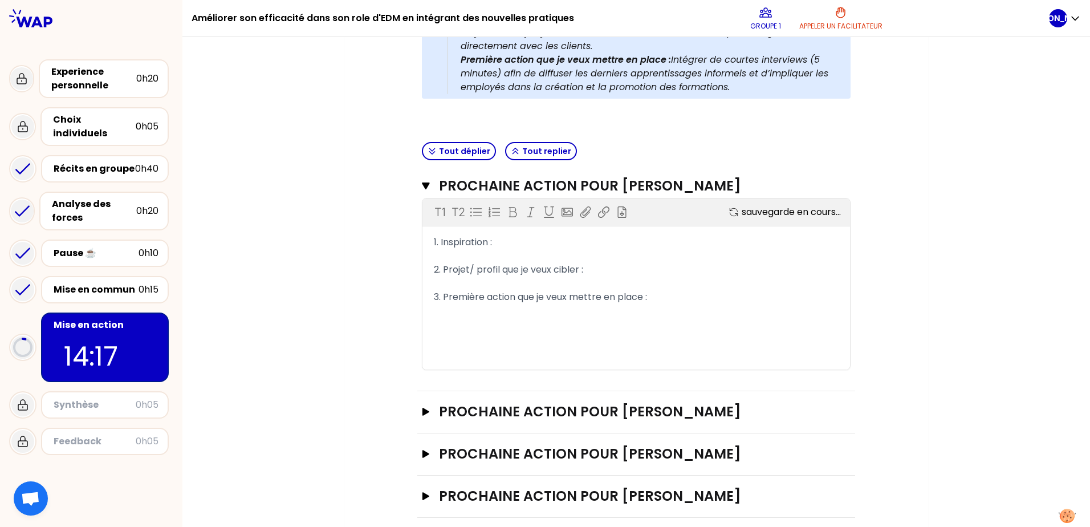
scroll to position [333, 0]
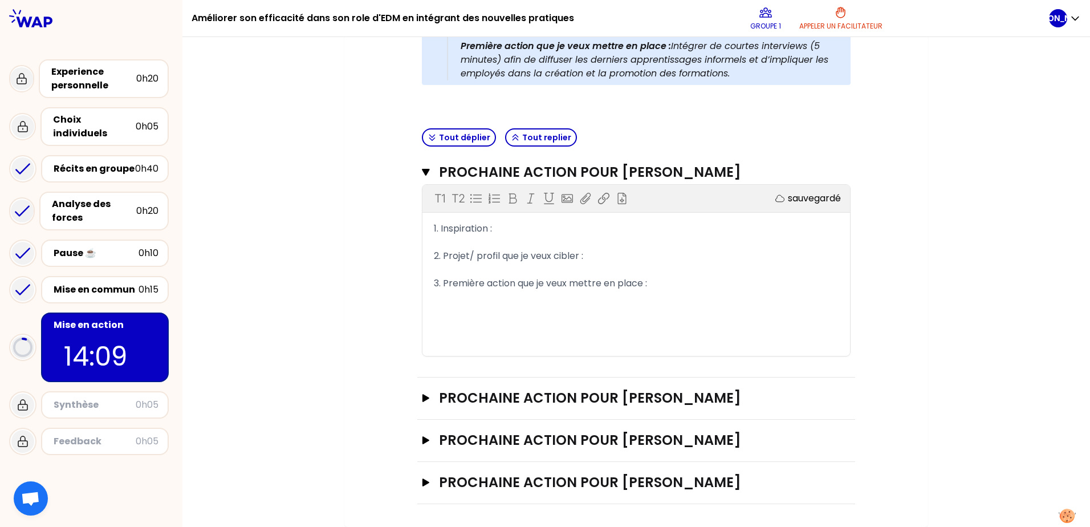
click at [487, 227] on span "1. Inspiration :" at bounding box center [463, 228] width 58 height 13
click at [494, 228] on div "1. Inspiration :" at bounding box center [636, 229] width 405 height 14
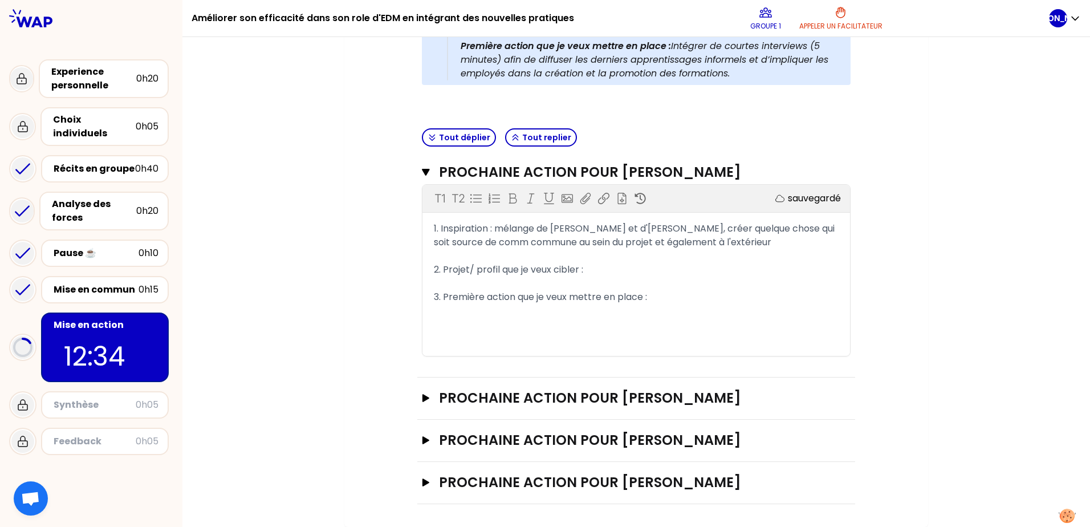
click at [599, 278] on div "﻿" at bounding box center [636, 283] width 405 height 14
click at [609, 271] on div "2. Projet/ profil que je veux cibler :" at bounding box center [636, 270] width 405 height 14
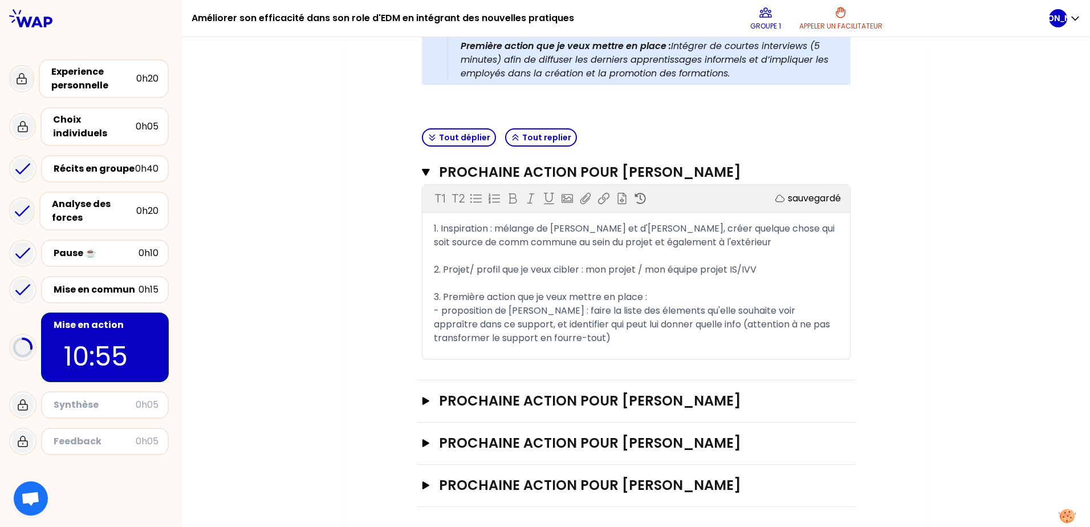
click at [535, 323] on span "- proposition de [PERSON_NAME] : faire la liste des élements qu'elle souhaite v…" at bounding box center [633, 324] width 398 height 40
click at [674, 325] on span "- proposition de [PERSON_NAME] : faire la liste des élements qu'elle souhaite v…" at bounding box center [633, 324] width 398 height 40
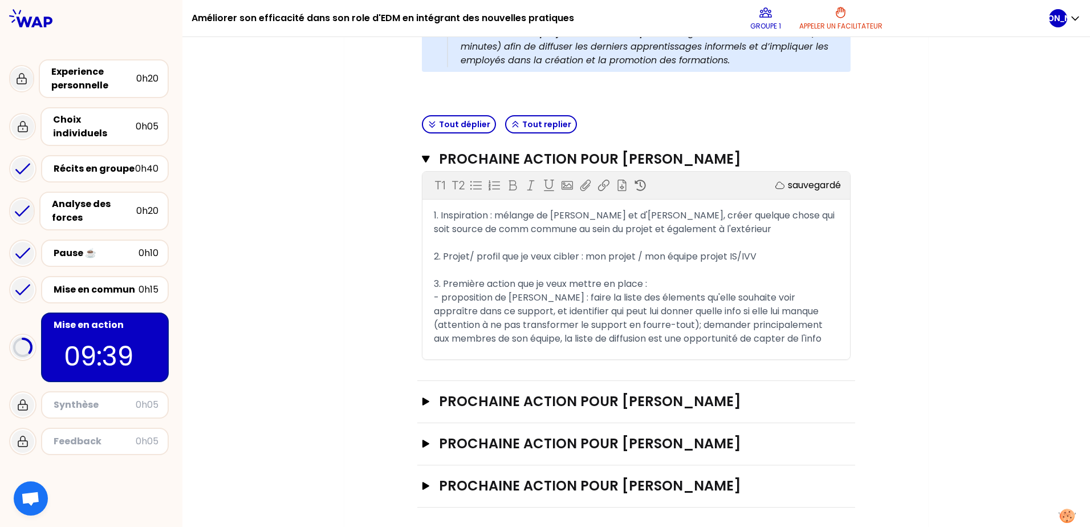
scroll to position [350, 0]
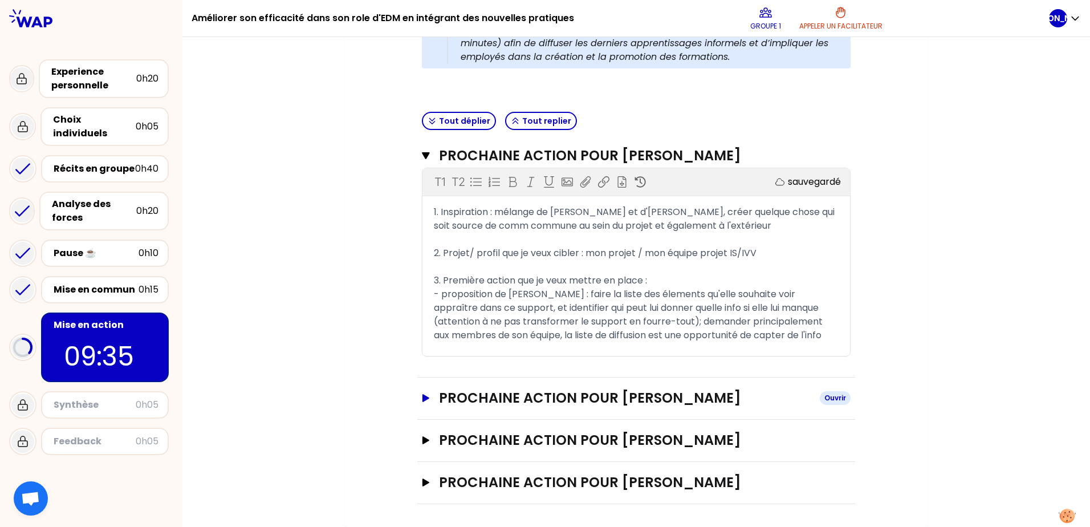
click at [422, 397] on icon "button" at bounding box center [425, 398] width 7 height 8
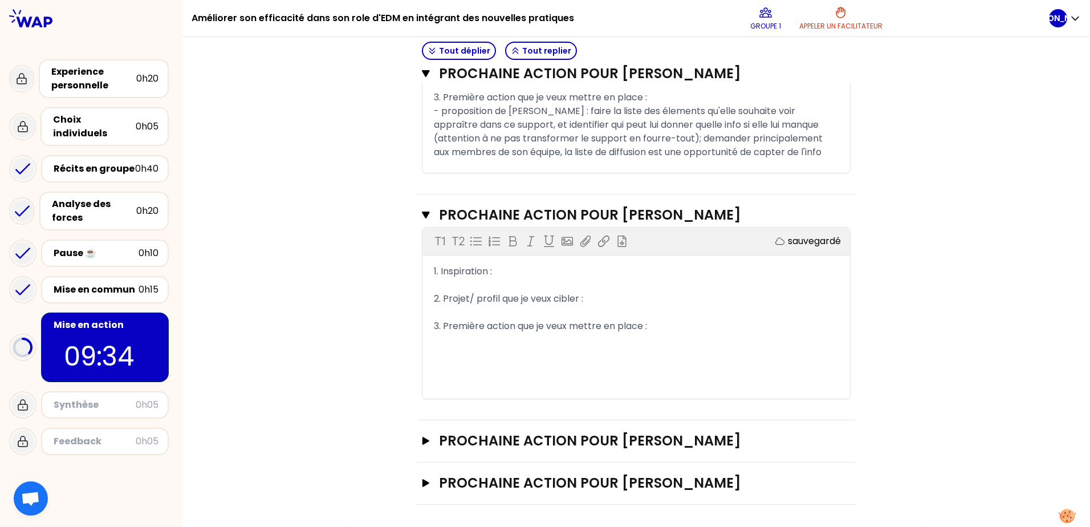
scroll to position [533, 0]
click at [522, 260] on div "T1 T2 Exporter sauvegardé 1. Inspiration : ﻿ 2. Projet/ profil que je veux cibl…" at bounding box center [635, 312] width 427 height 171
click at [519, 270] on div "1. Inspiration :" at bounding box center [636, 271] width 405 height 14
click at [614, 302] on div "2. Projet/ profil que je veux cibler :" at bounding box center [636, 298] width 405 height 14
click at [492, 324] on span "3. Première action que je veux mettre en place :" at bounding box center [540, 325] width 213 height 13
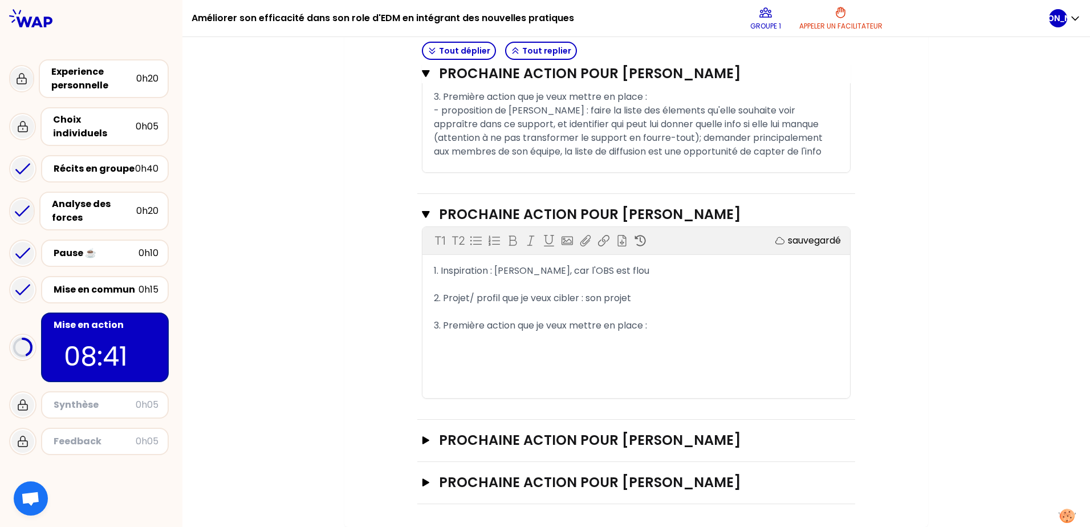
click at [703, 334] on div "﻿" at bounding box center [636, 339] width 405 height 14
click at [698, 327] on div "3. Première action que je veux mettre en place :" at bounding box center [636, 326] width 405 height 14
click at [668, 339] on div "﻿" at bounding box center [636, 339] width 405 height 14
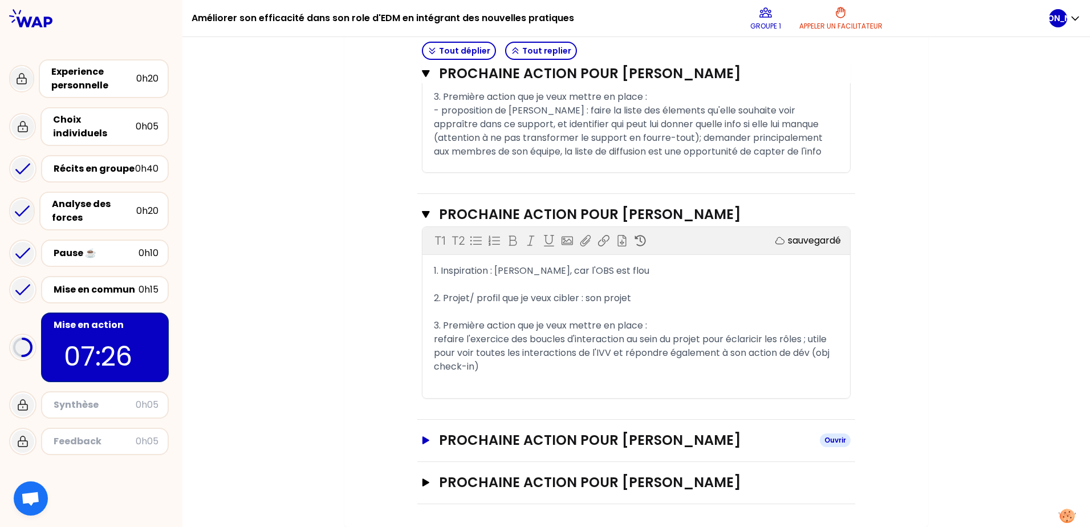
click at [422, 439] on icon "button" at bounding box center [425, 440] width 7 height 8
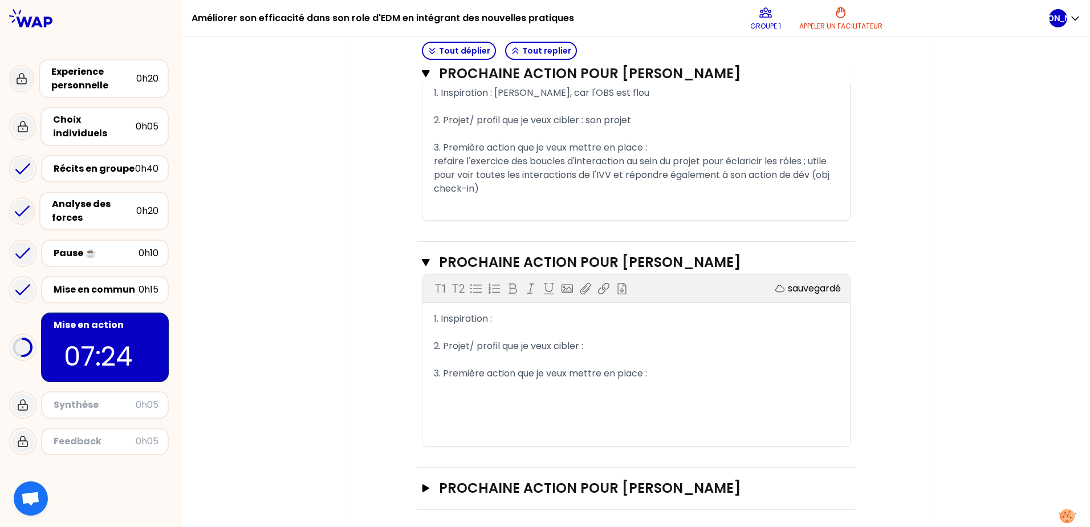
scroll to position [717, 0]
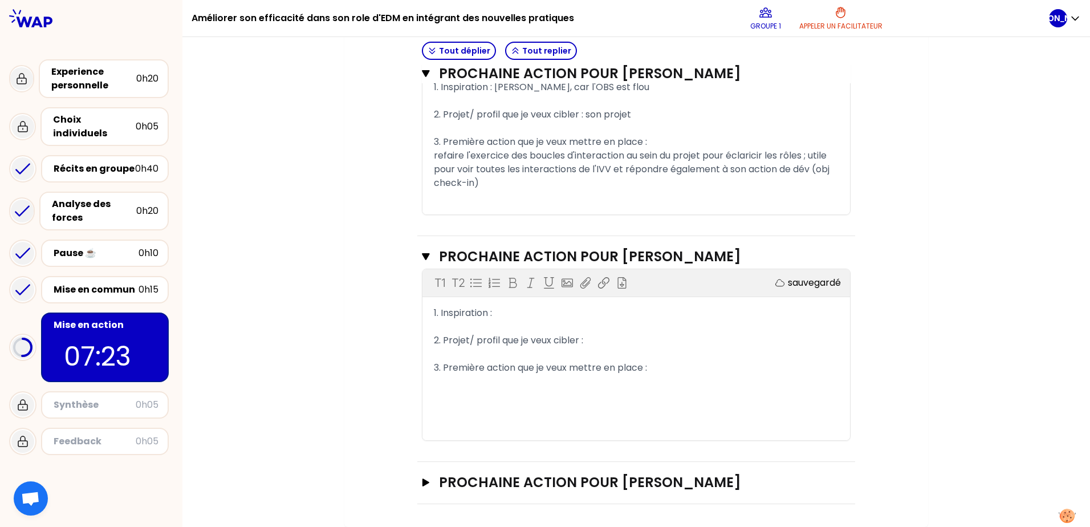
click at [500, 311] on div "1. Inspiration :" at bounding box center [636, 313] width 405 height 14
click at [513, 342] on span "2. Projet/ profil que je veux cibler :" at bounding box center [508, 339] width 149 height 13
click at [608, 341] on div "2. Projet/ profil que je veux cibler :" at bounding box center [636, 340] width 405 height 14
click at [543, 378] on div "﻿" at bounding box center [636, 381] width 405 height 14
click at [680, 377] on div "﻿" at bounding box center [636, 381] width 405 height 14
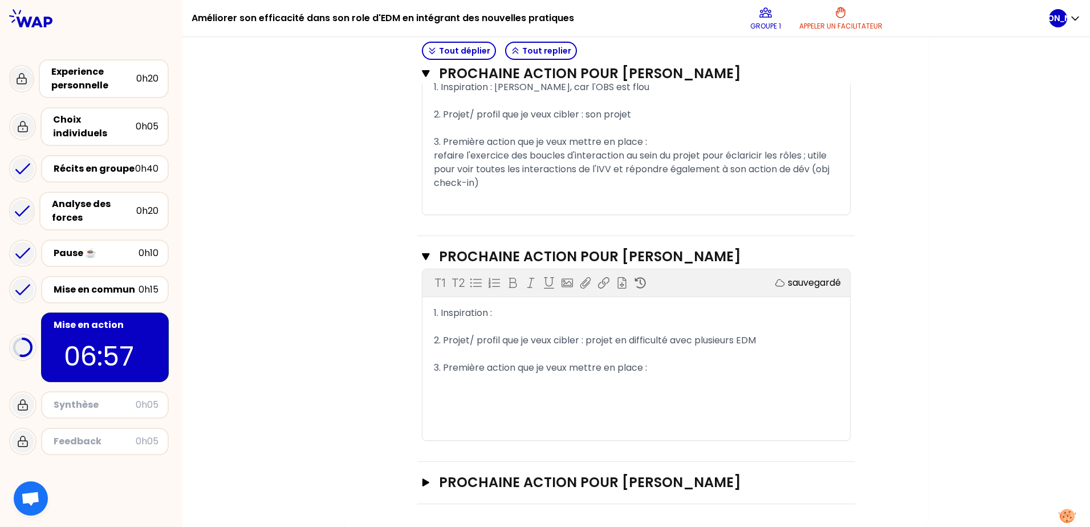
click at [672, 368] on div "3. Première action que je veux mettre en place :" at bounding box center [636, 368] width 405 height 14
click at [485, 398] on div "﻿" at bounding box center [636, 395] width 405 height 14
click at [460, 393] on div "﻿" at bounding box center [636, 395] width 405 height 14
click at [443, 388] on div "- interview de l'IPTL pour clarifier les rôles, puis communiquer" at bounding box center [636, 381] width 405 height 14
click at [440, 397] on div "-" at bounding box center [636, 395] width 405 height 14
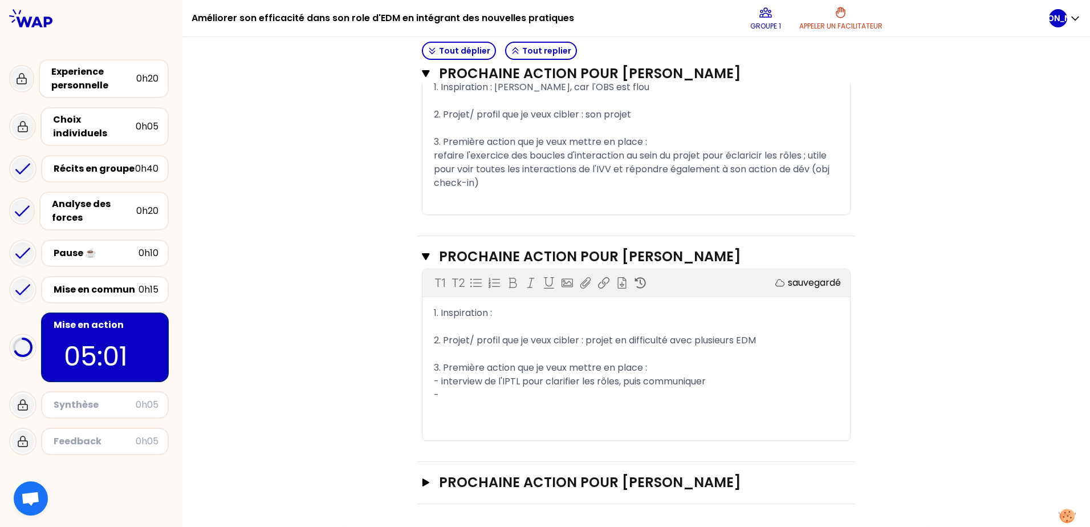
click at [440, 394] on div "-" at bounding box center [636, 395] width 405 height 14
click at [439, 394] on div "-" at bounding box center [636, 395] width 405 height 14
click at [440, 393] on div "-" at bounding box center [636, 395] width 405 height 14
click at [442, 395] on div "-" at bounding box center [636, 395] width 405 height 14
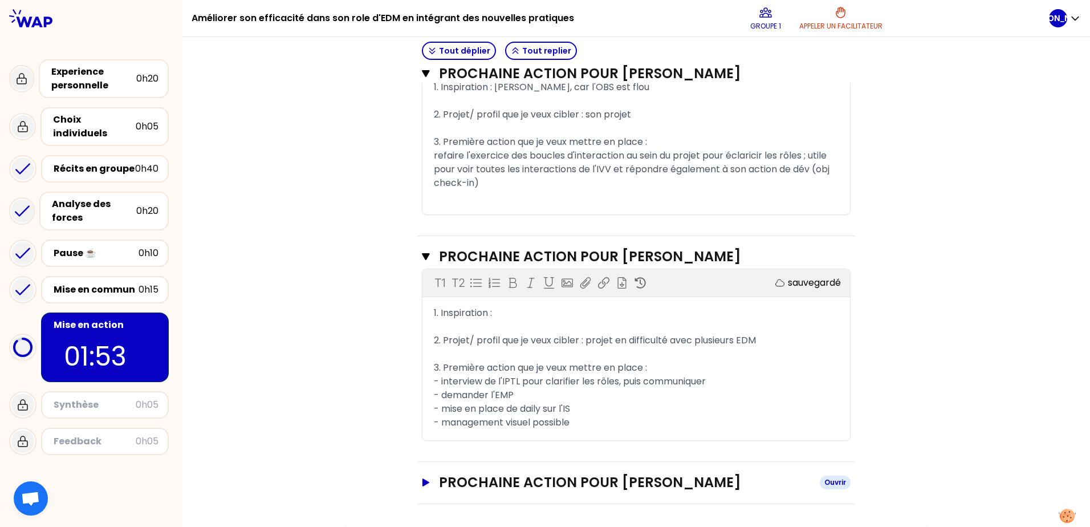
click at [422, 482] on icon "button" at bounding box center [425, 482] width 7 height 8
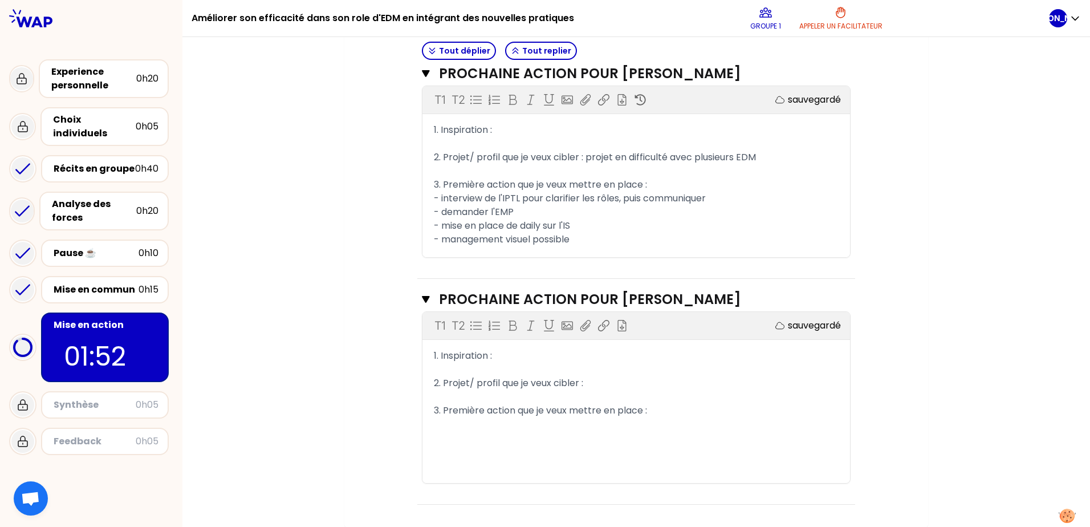
scroll to position [900, 0]
click at [499, 350] on div "1. Inspiration :" at bounding box center [636, 355] width 405 height 14
click at [517, 129] on div "1. Inspiration :" at bounding box center [636, 130] width 405 height 14
click at [504, 341] on div "T1 T2 Exporter sauvegardé 1. Inspiration : ﻿ 2. Projet/ profil que je veux cibl…" at bounding box center [635, 396] width 427 height 171
click at [503, 353] on div "1. Inspiration :" at bounding box center [636, 355] width 405 height 14
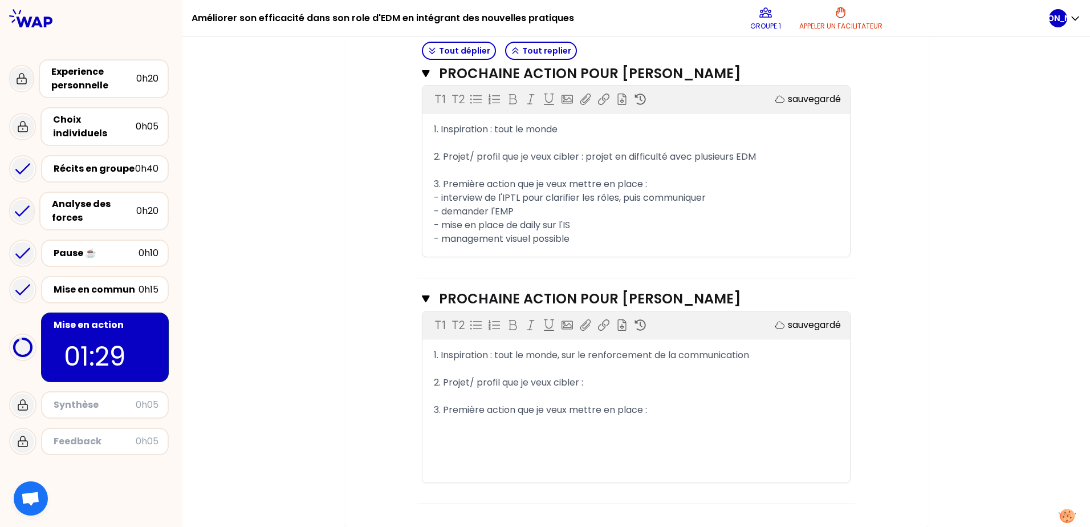
click at [601, 388] on div "2. Projet/ profil que je veux cibler :" at bounding box center [636, 383] width 405 height 14
click at [678, 407] on div "3. Première action que je veux mettre en place :" at bounding box center [636, 410] width 405 height 14
click at [512, 424] on span "Une seule réunion à date, mais" at bounding box center [502, 423] width 136 height 13
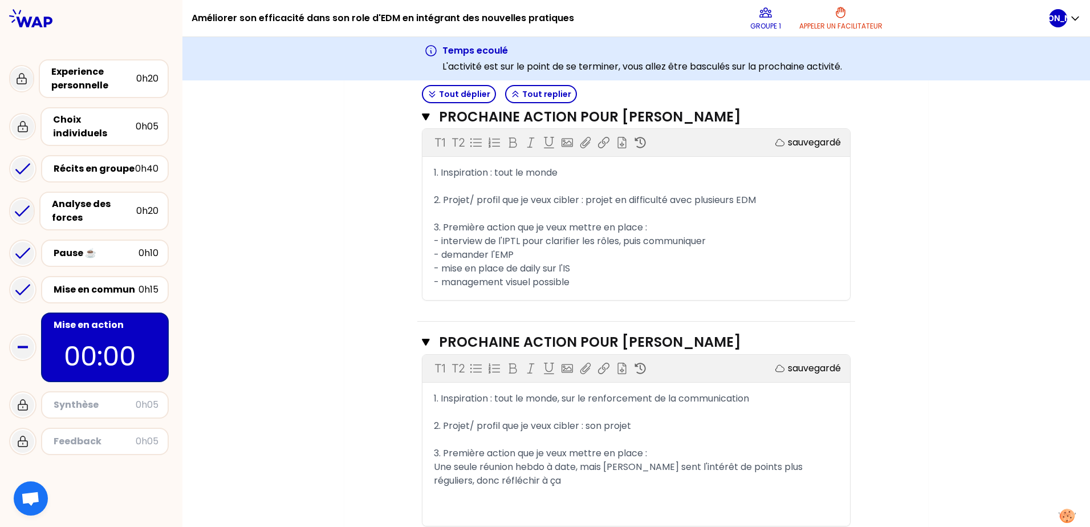
click at [529, 478] on div "Une seule réunion hebdo à date, mais [PERSON_NAME] sent l'intérêt de points plu…" at bounding box center [636, 473] width 405 height 27
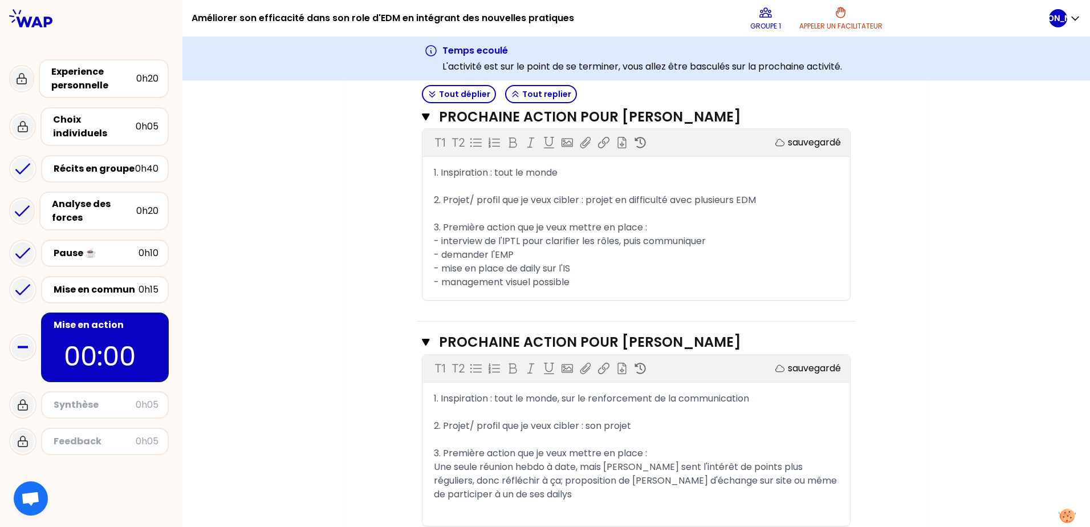
click at [727, 246] on div "- interview de l'IPTL pour clarifier les rôles, puis communiquer" at bounding box center [636, 241] width 405 height 14
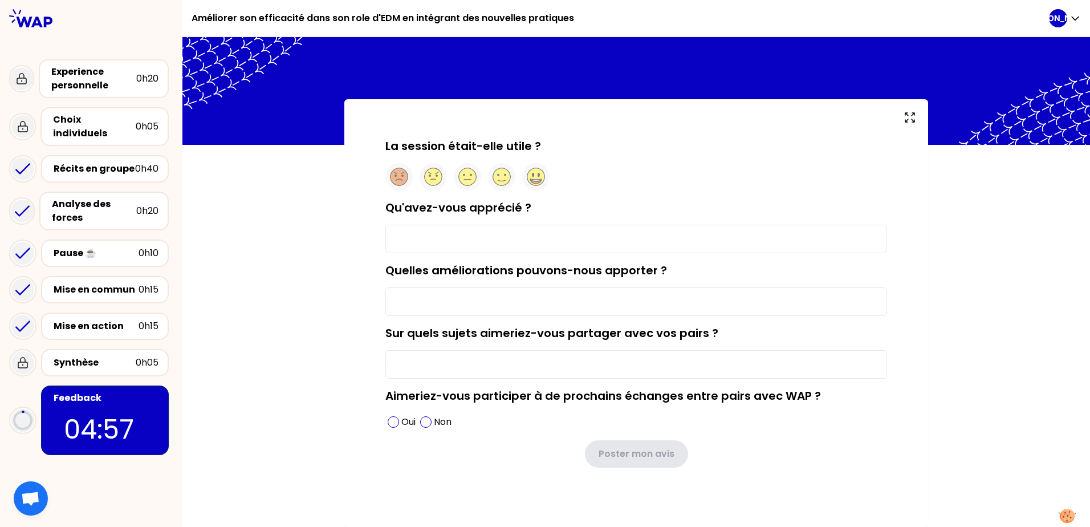
scroll to position [2, 0]
click at [433, 243] on input "Qu'avez-vous apprécié ?" at bounding box center [635, 239] width 501 height 28
click at [531, 175] on circle at bounding box center [536, 177] width 18 height 18
click at [479, 242] on input "Qu'avez-vous apprécié ?" at bounding box center [635, 239] width 501 height 28
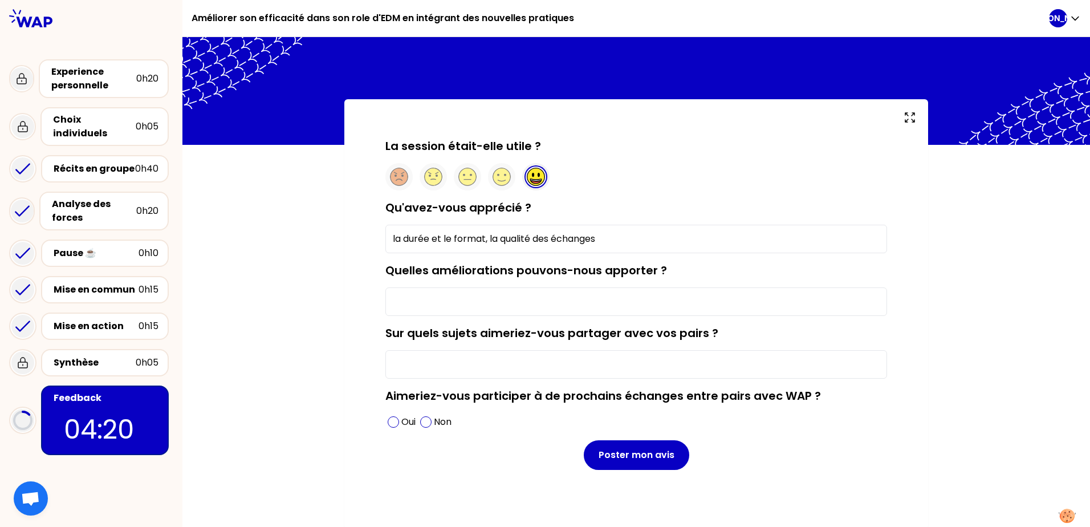
type input "la durée et le format, la qualité des échanges"
click at [469, 309] on input "Quelles améliorations pouvons-nous apporter ?" at bounding box center [635, 301] width 501 height 28
click at [391, 417] on span at bounding box center [393, 421] width 11 height 11
click at [414, 304] on input "Quelles améliorations pouvons-nous apporter ?" at bounding box center [635, 301] width 501 height 28
type input "i"
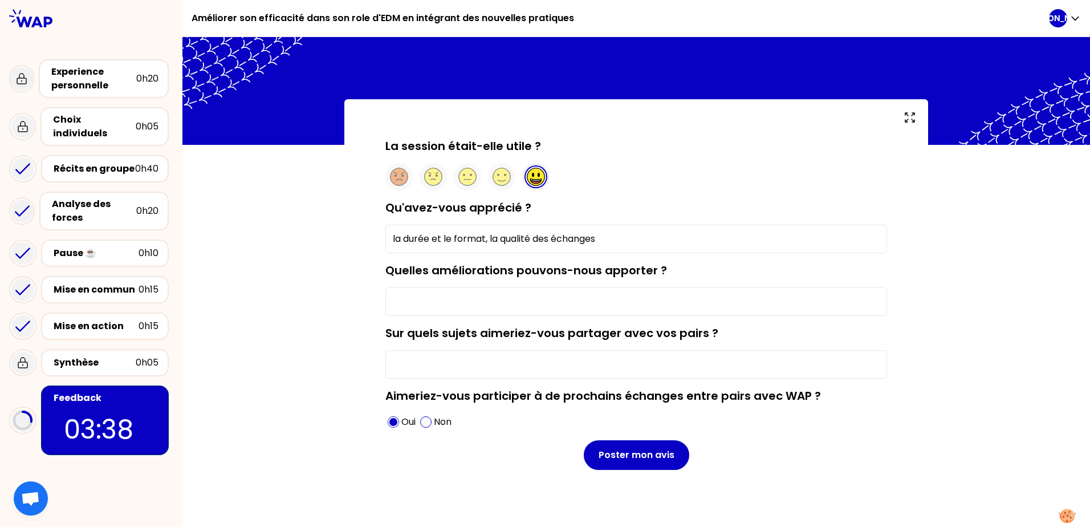
click at [599, 244] on input "la durée et le format, la qualité des échanges" at bounding box center [635, 239] width 501 height 28
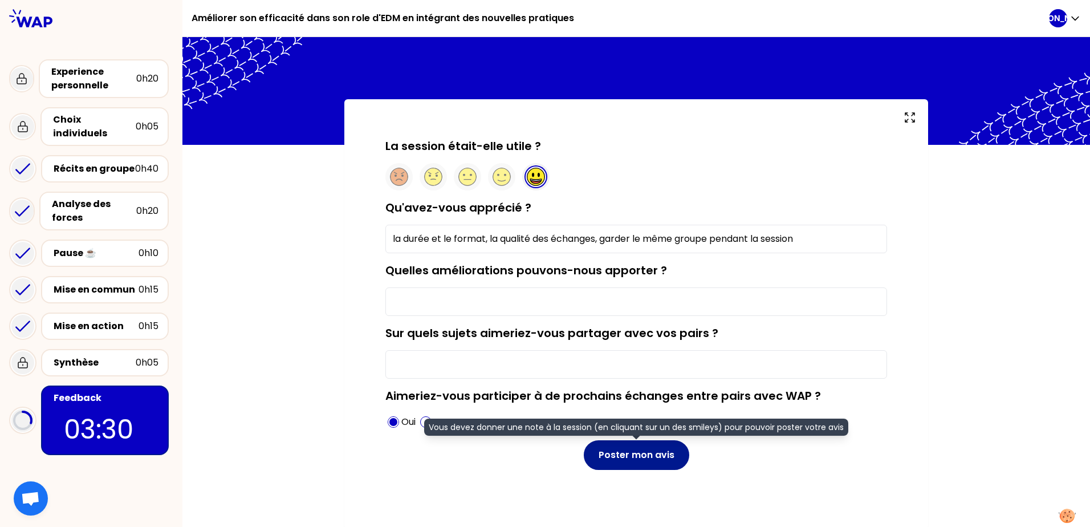
type input "la durée et le format, la qualité des échanges, garder le même groupe pendant l…"
click at [633, 456] on button "Poster mon avis" at bounding box center [636, 455] width 105 height 30
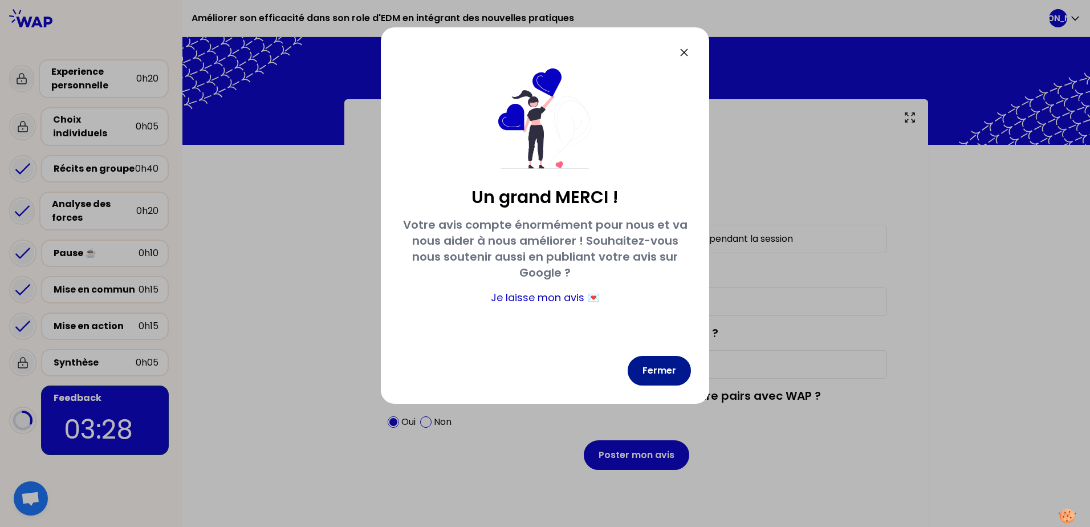
click at [659, 369] on button "Fermer" at bounding box center [658, 371] width 63 height 30
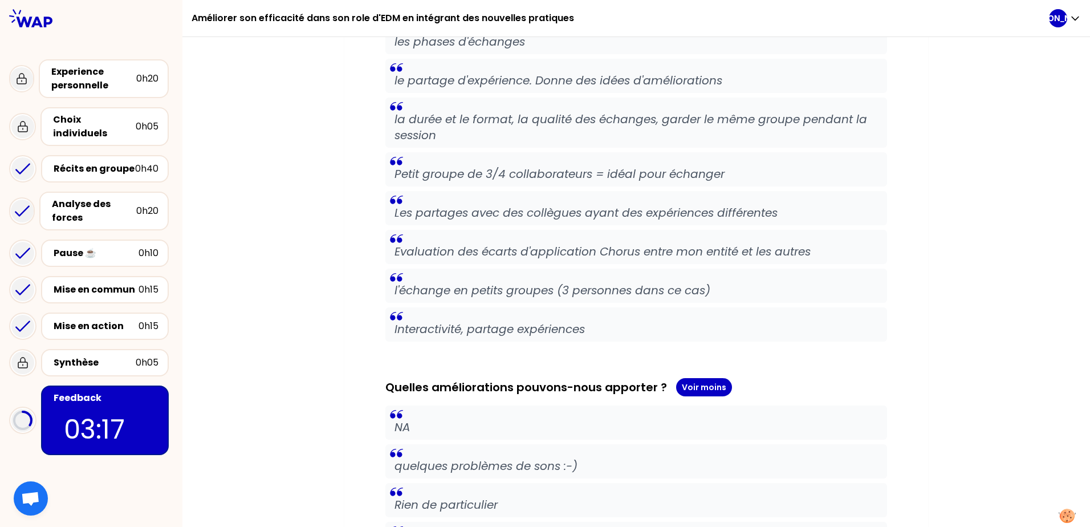
scroll to position [428, 0]
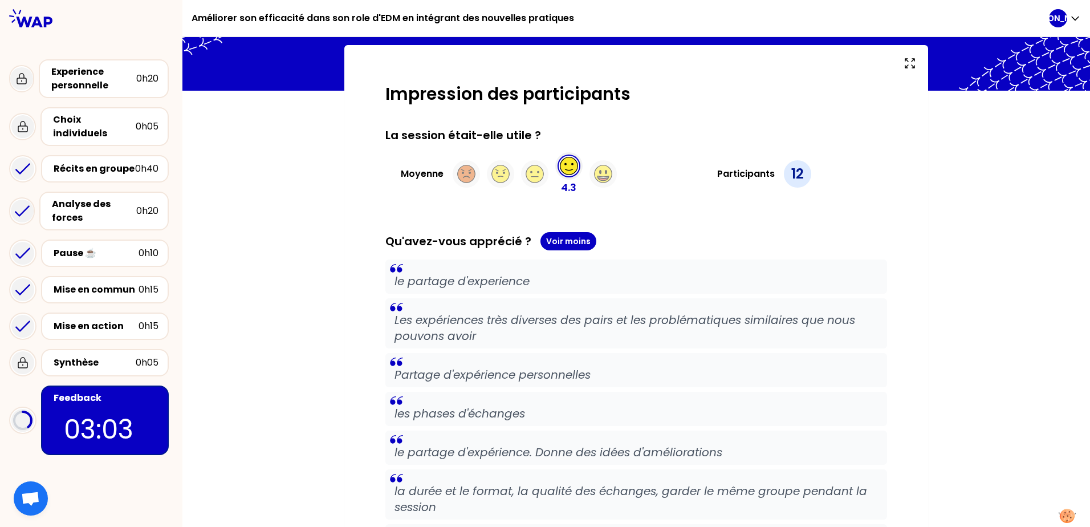
scroll to position [55, 0]
